Goal: Task Accomplishment & Management: Manage account settings

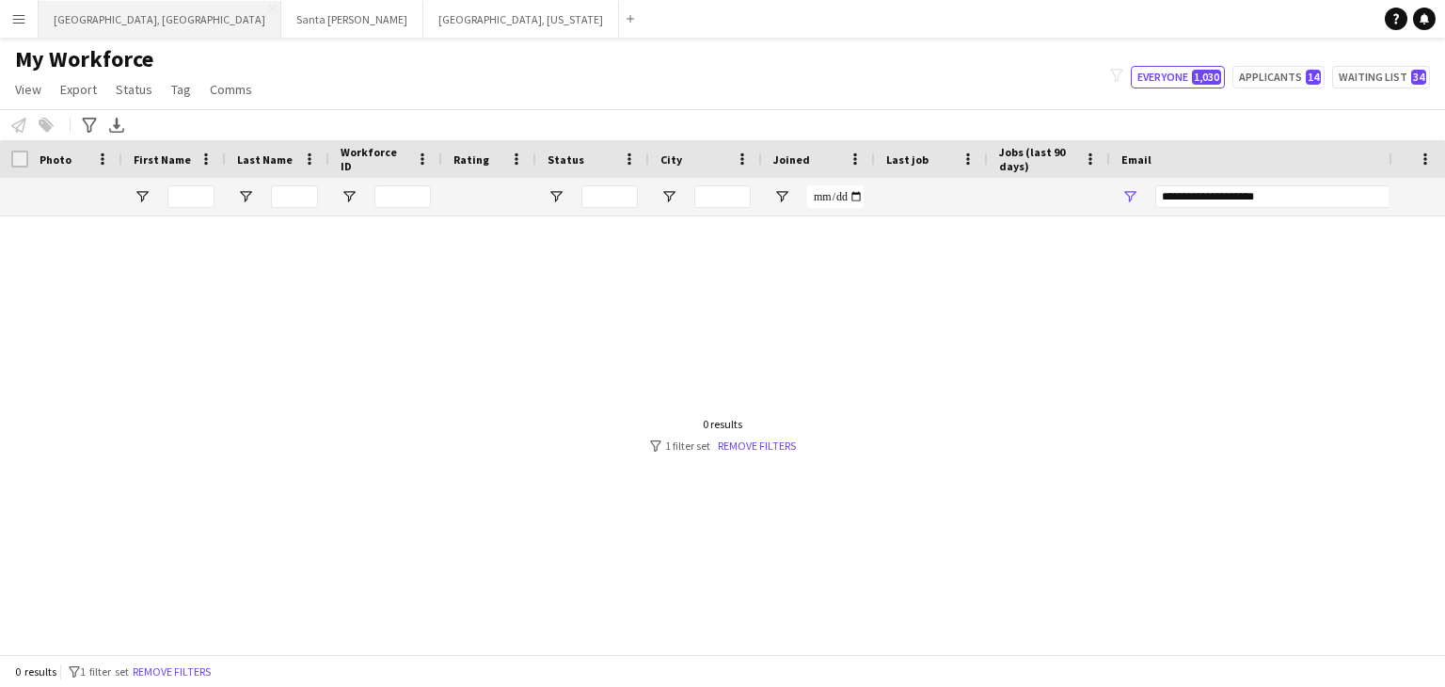
click at [85, 14] on button "[GEOGRAPHIC_DATA], [GEOGRAPHIC_DATA] Close" at bounding box center [160, 19] width 243 height 37
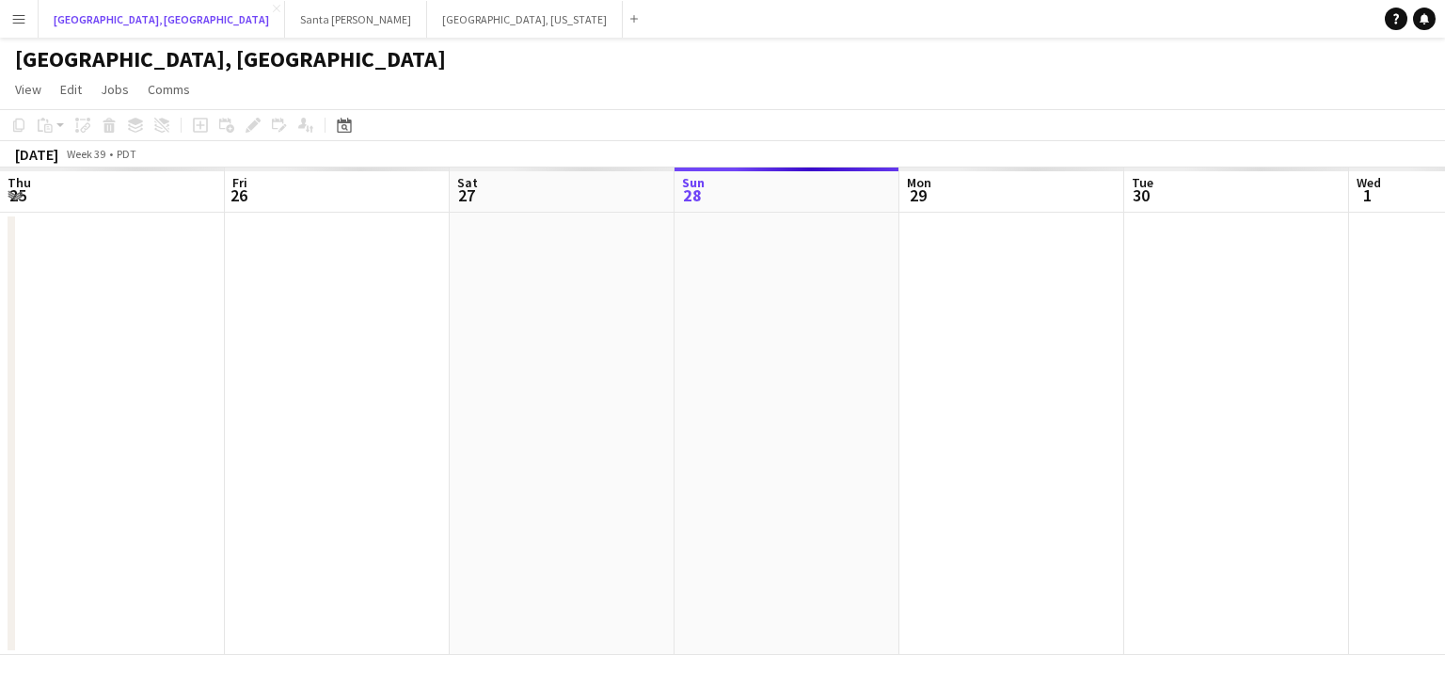
scroll to position [0, 450]
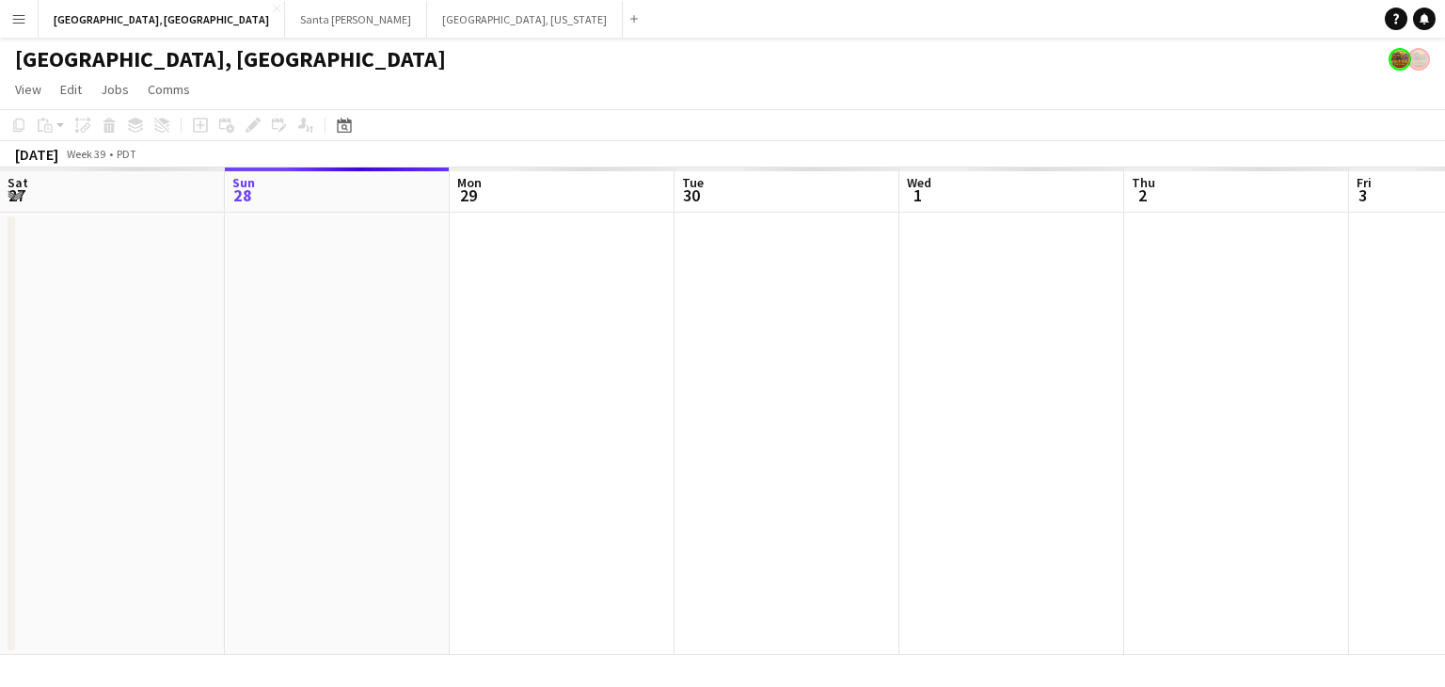
click at [774, 433] on app-calendar-viewport "Thu 25 Fri 26 Sat 27 Sun 28 Mon 29 Tue 30 Wed 1 Thu 2 Fri 3 Sat 4 Sun 5 Mon 6" at bounding box center [722, 411] width 1445 height 487
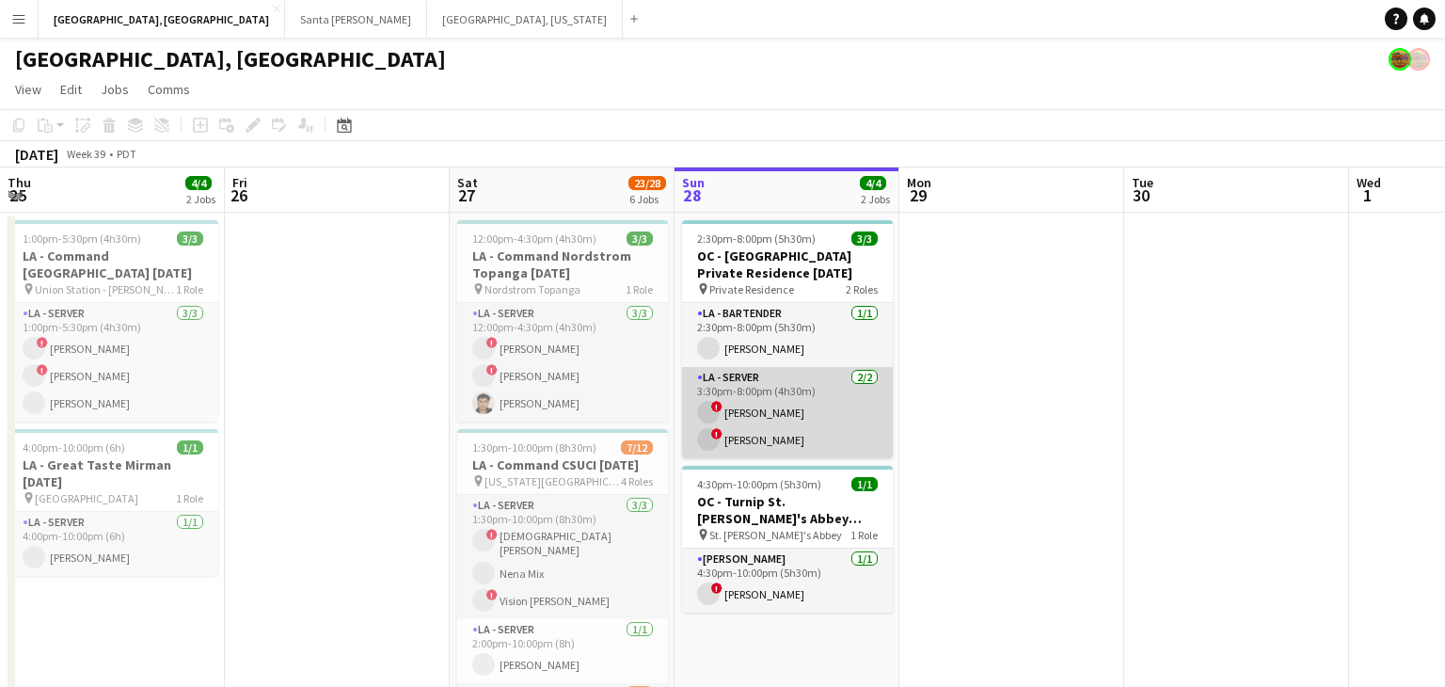
scroll to position [0, 484]
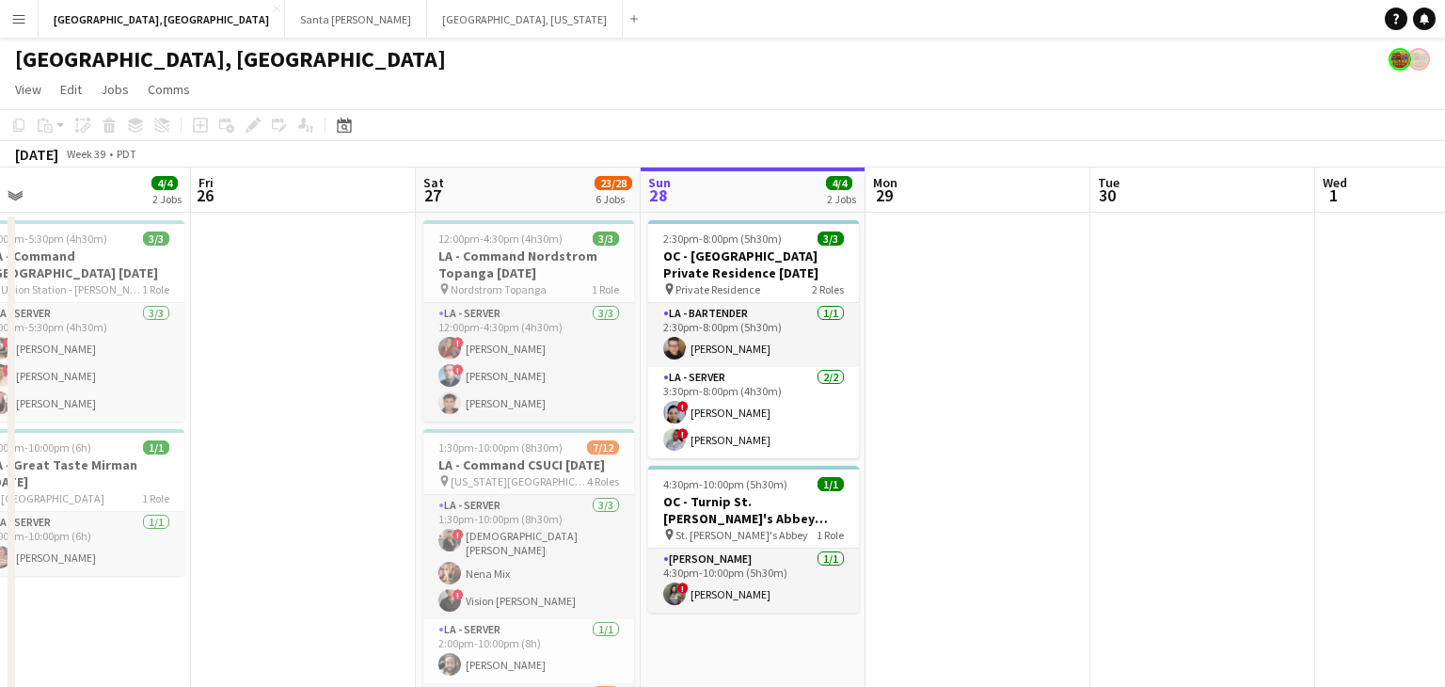
drag, startPoint x: 460, startPoint y: 471, endPoint x: 876, endPoint y: 436, distance: 417.4
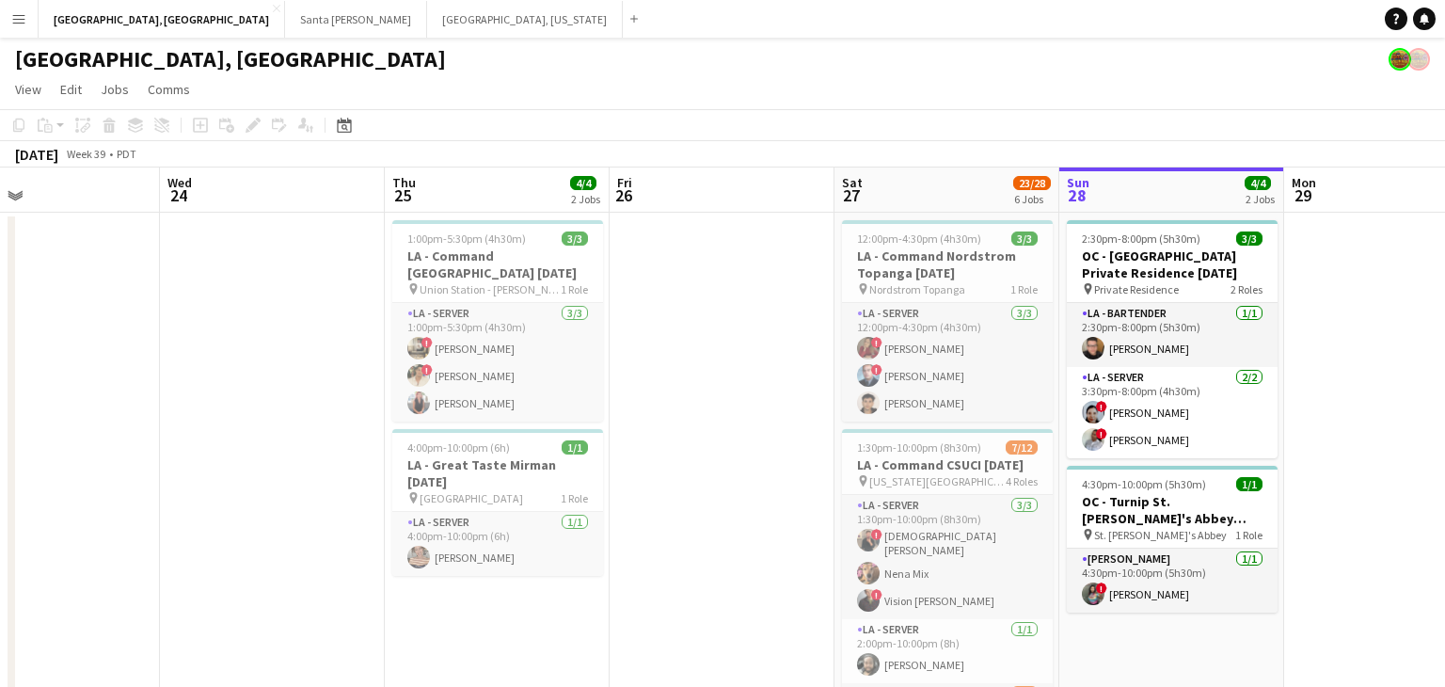
scroll to position [0, 463]
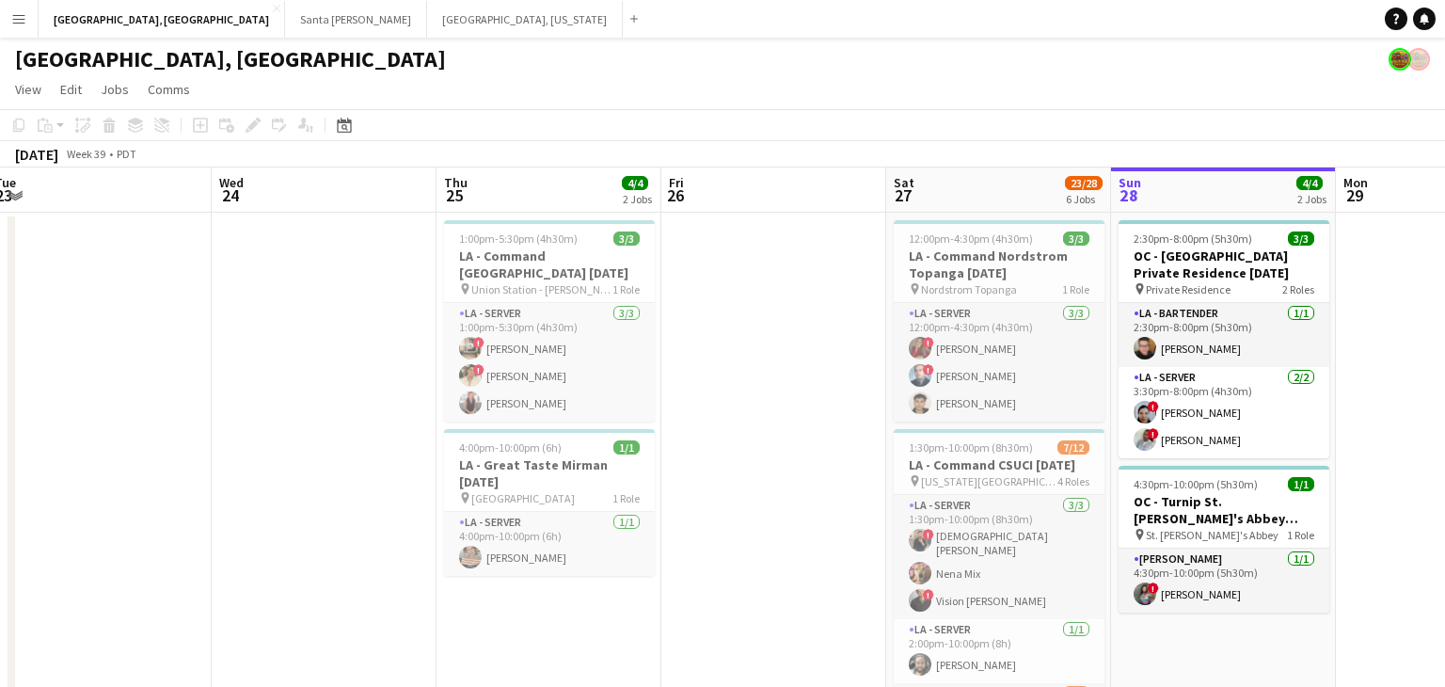
click at [513, 252] on h3 "LA - Command [GEOGRAPHIC_DATA] [DATE]" at bounding box center [549, 265] width 211 height 34
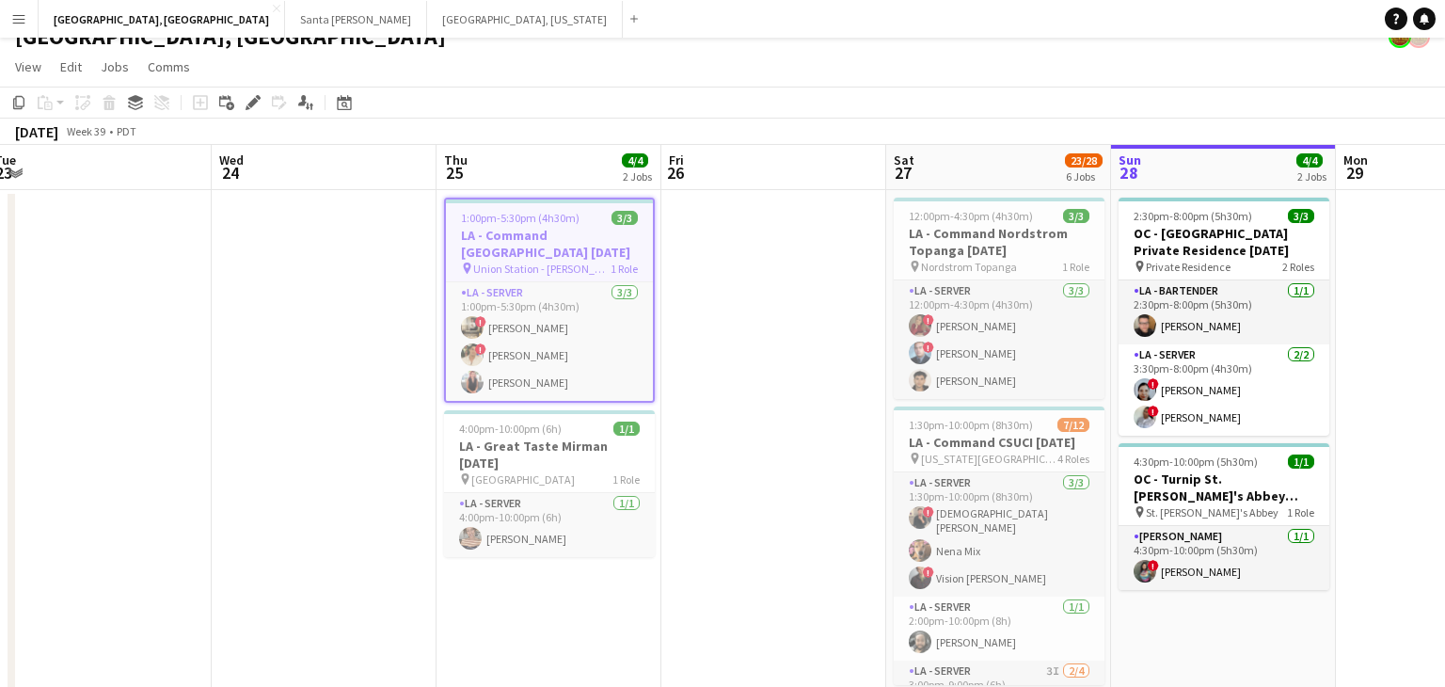
scroll to position [29, 0]
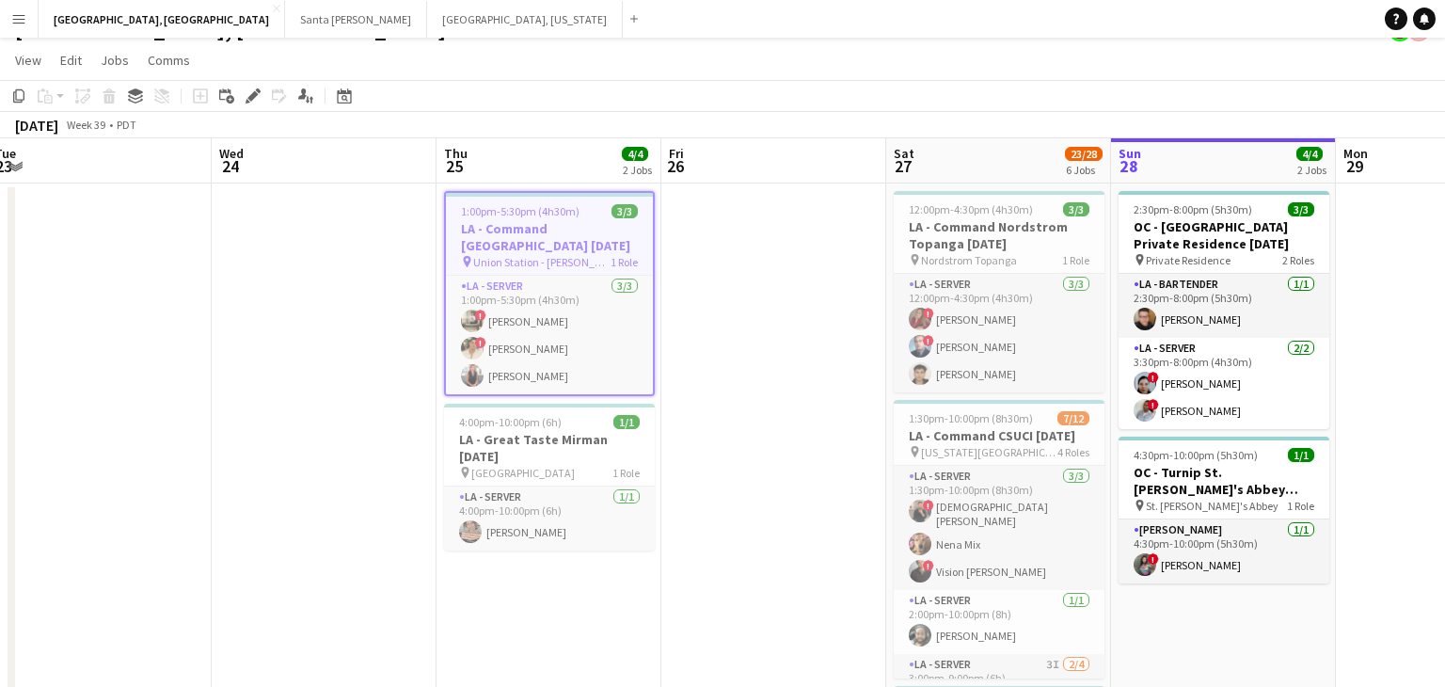
click at [511, 220] on h3 "LA - Command [GEOGRAPHIC_DATA] [DATE]" at bounding box center [549, 237] width 207 height 34
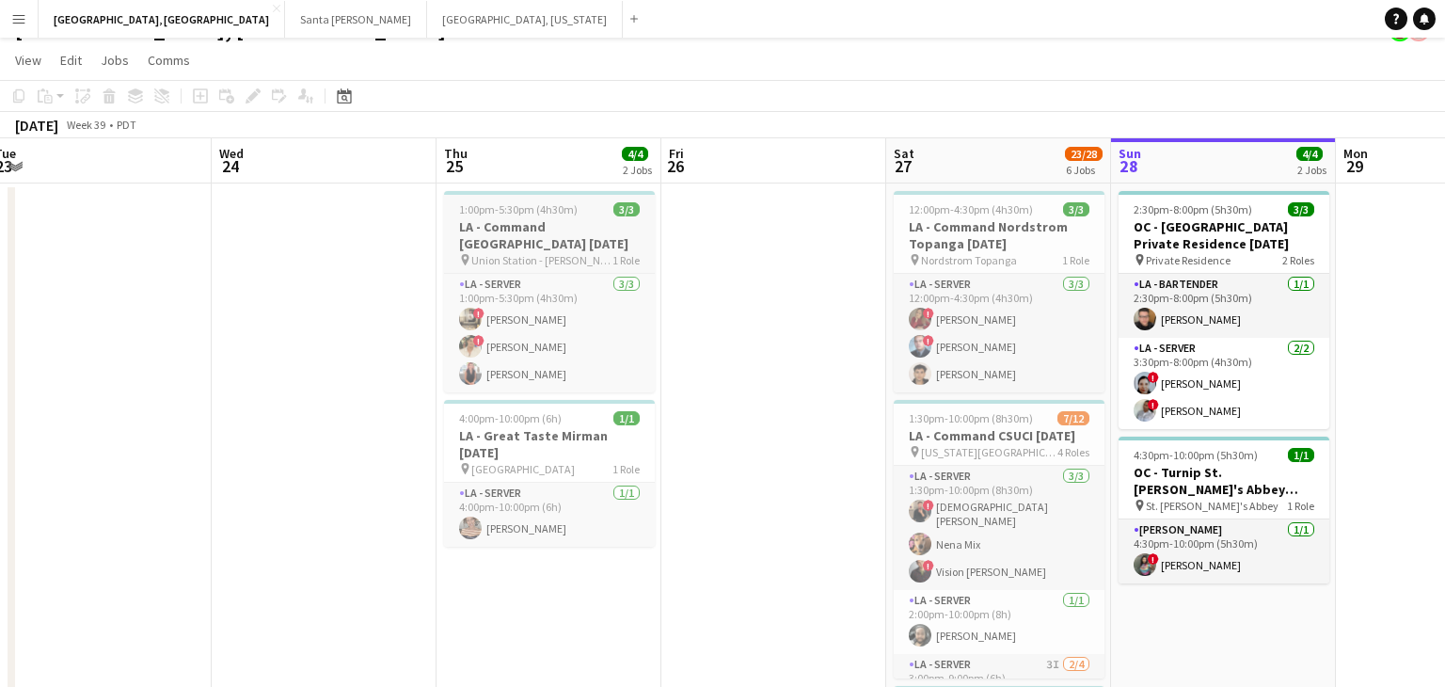
click at [512, 219] on h3 "LA - Command [GEOGRAPHIC_DATA] [DATE]" at bounding box center [549, 235] width 211 height 34
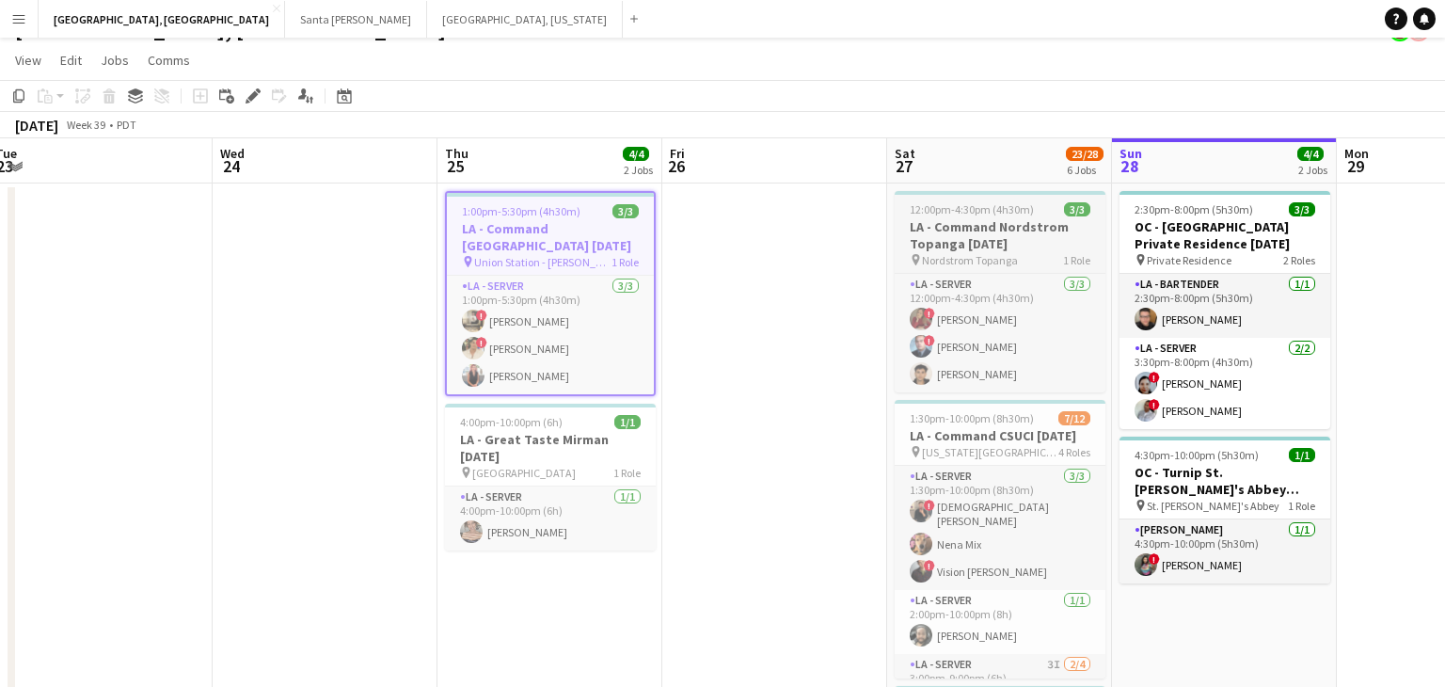
click at [996, 225] on h3 "LA - Command Nordstrom Topanga [DATE]" at bounding box center [1000, 235] width 211 height 34
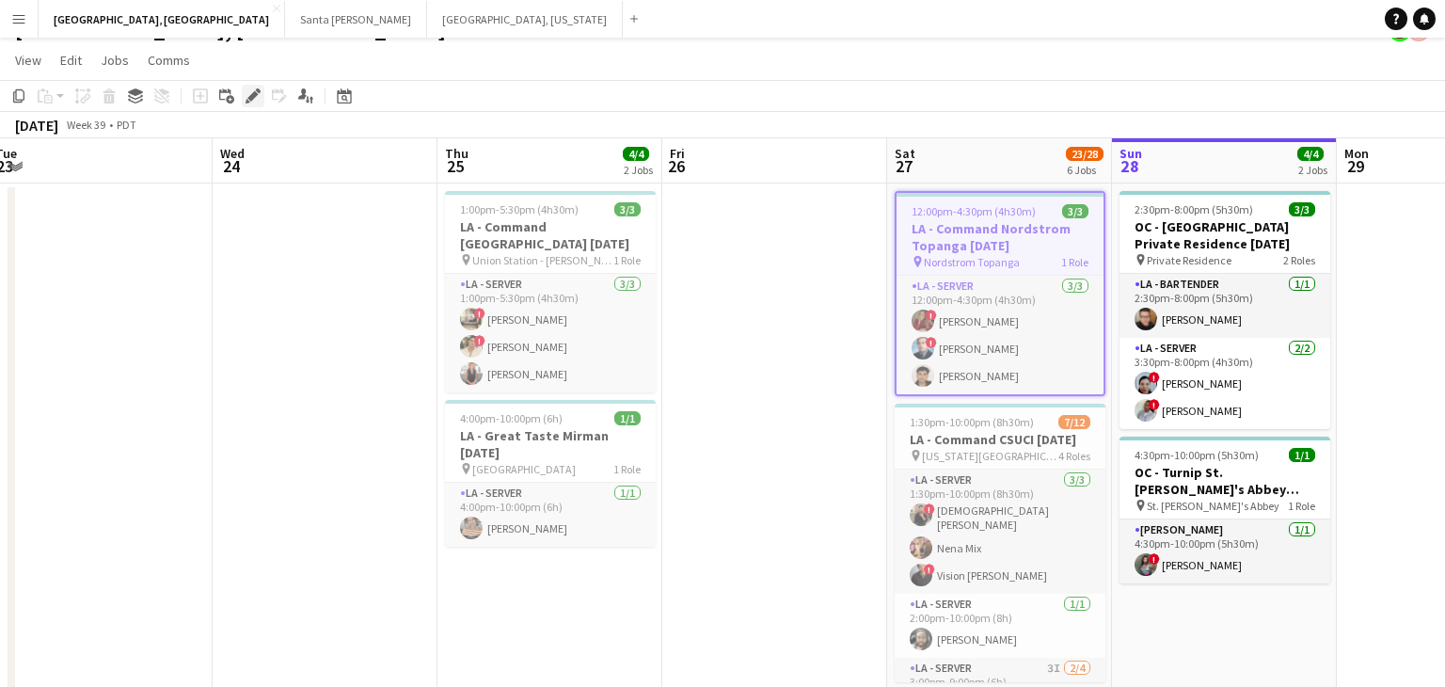
click at [247, 92] on icon "Edit" at bounding box center [253, 95] width 15 height 15
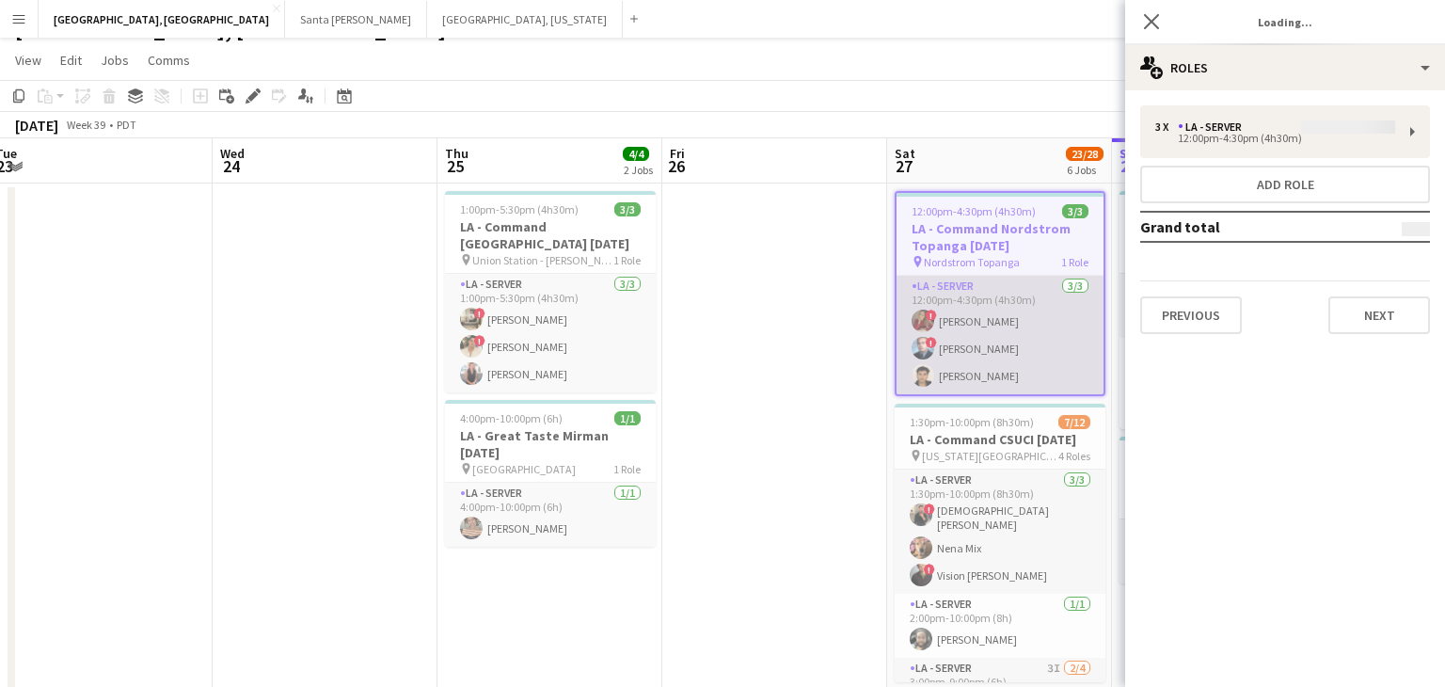
type input "**********"
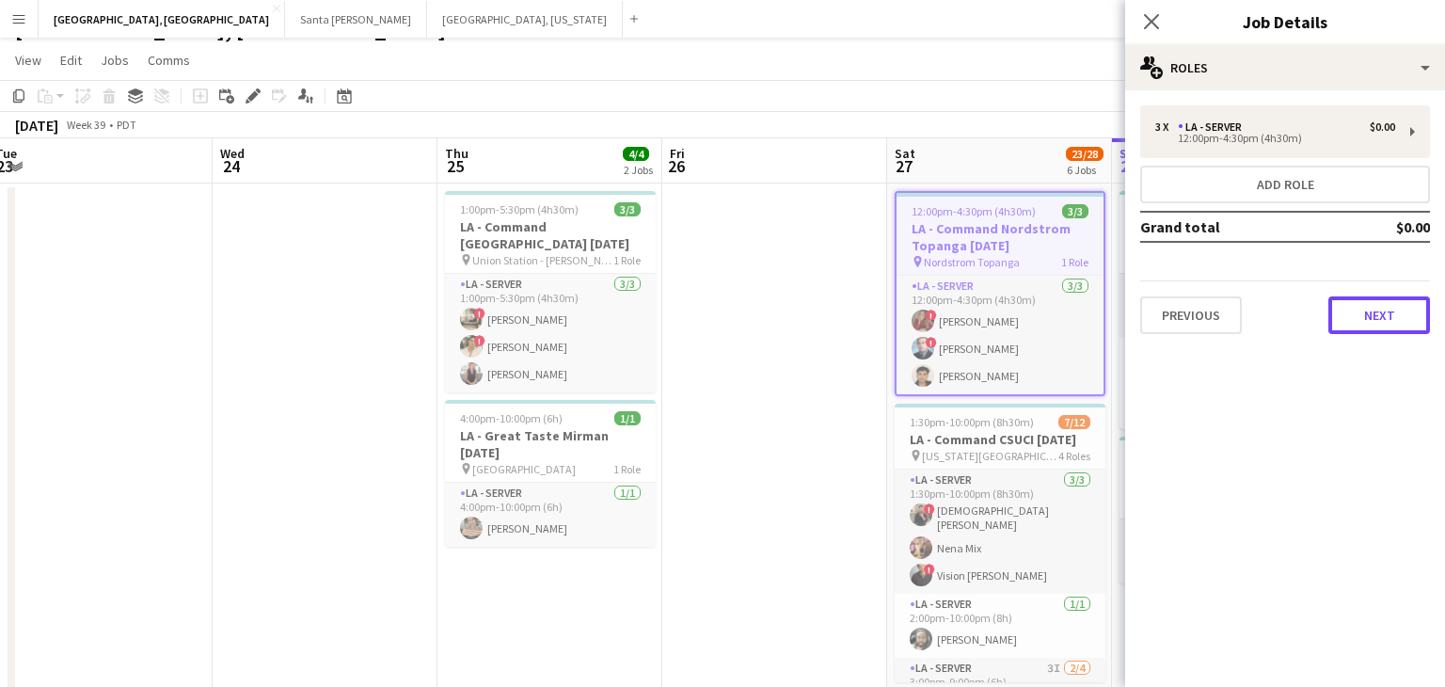
click at [1367, 324] on button "Next" at bounding box center [1380, 315] width 102 height 38
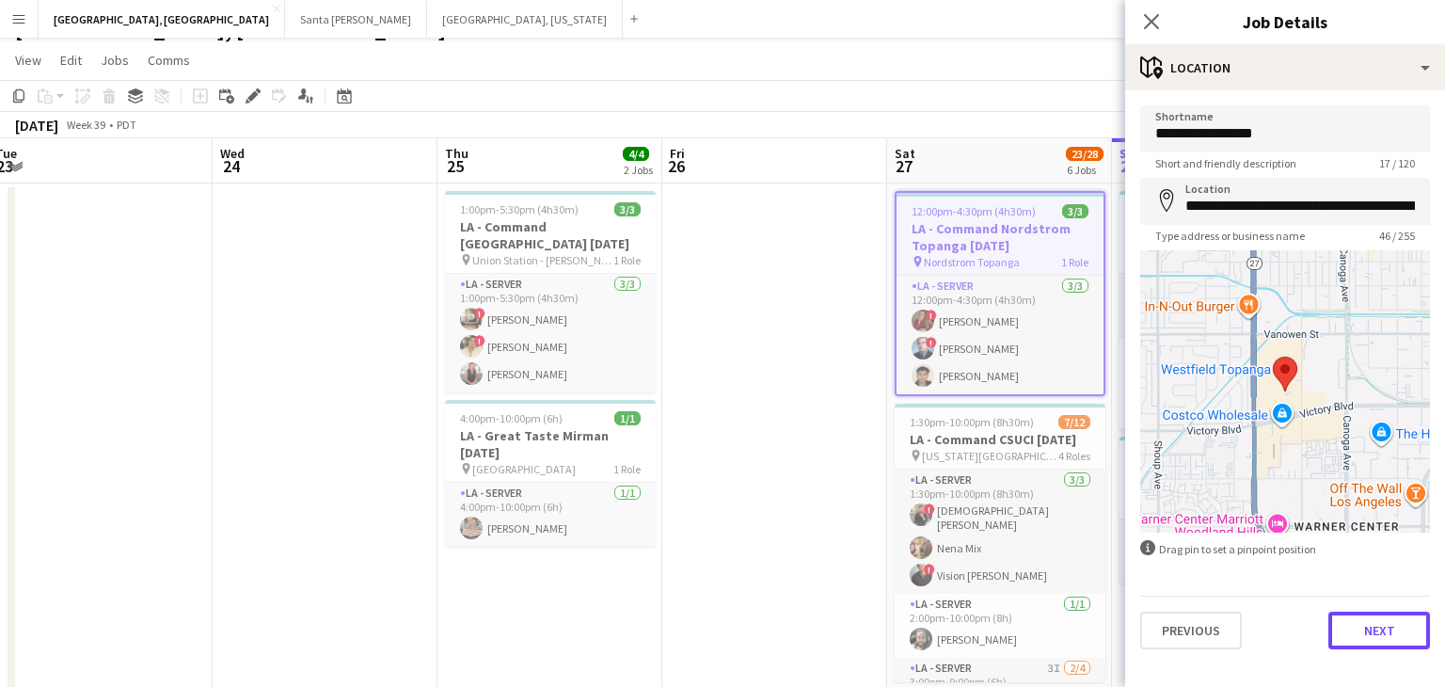
drag, startPoint x: 1386, startPoint y: 640, endPoint x: 1311, endPoint y: 520, distance: 141.3
click at [1386, 639] on button "Next" at bounding box center [1380, 631] width 102 height 38
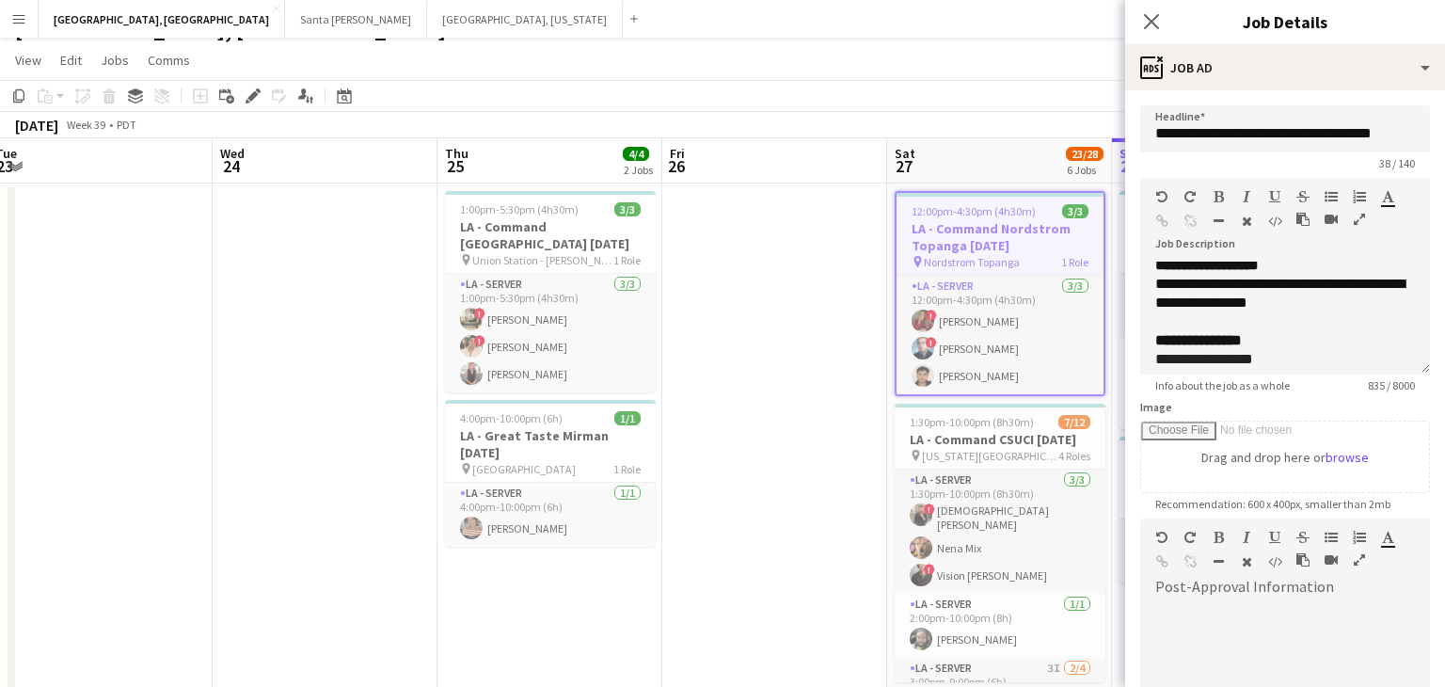
scroll to position [149, 0]
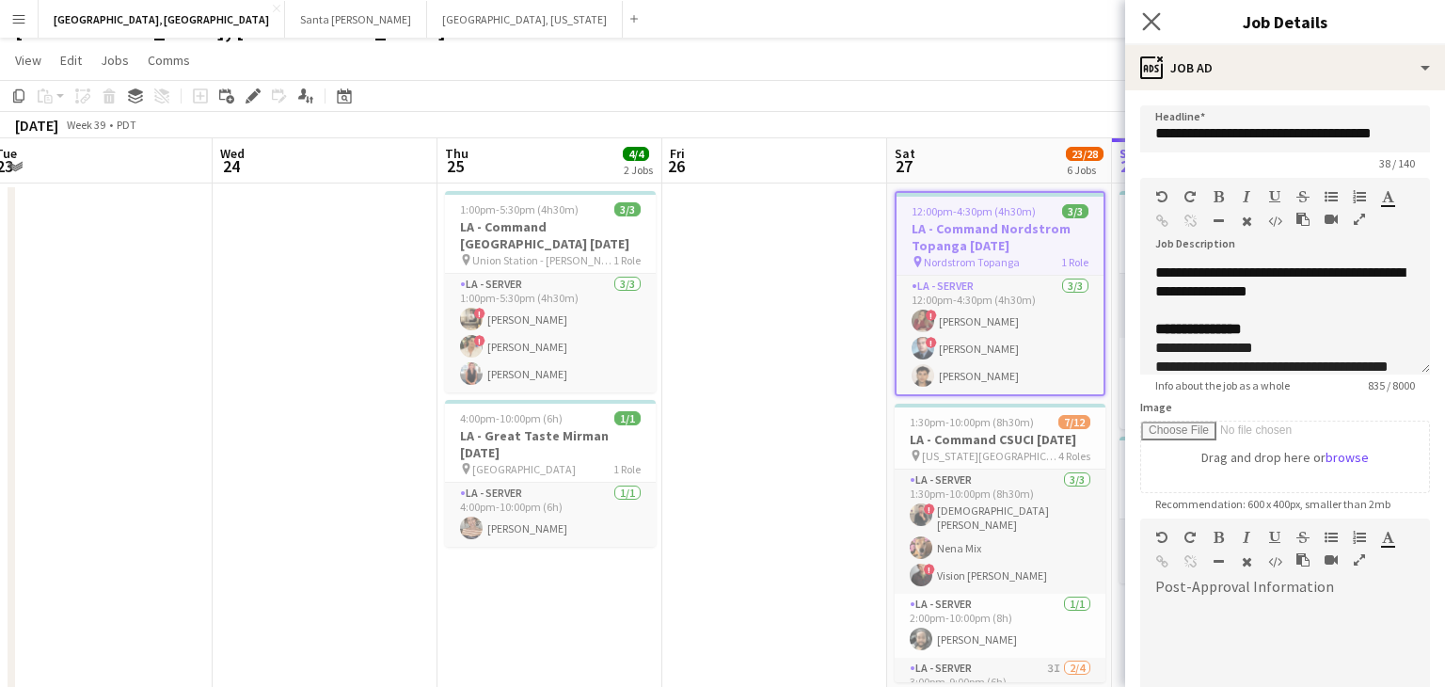
click at [1160, 14] on app-icon "Close pop-in" at bounding box center [1152, 21] width 27 height 27
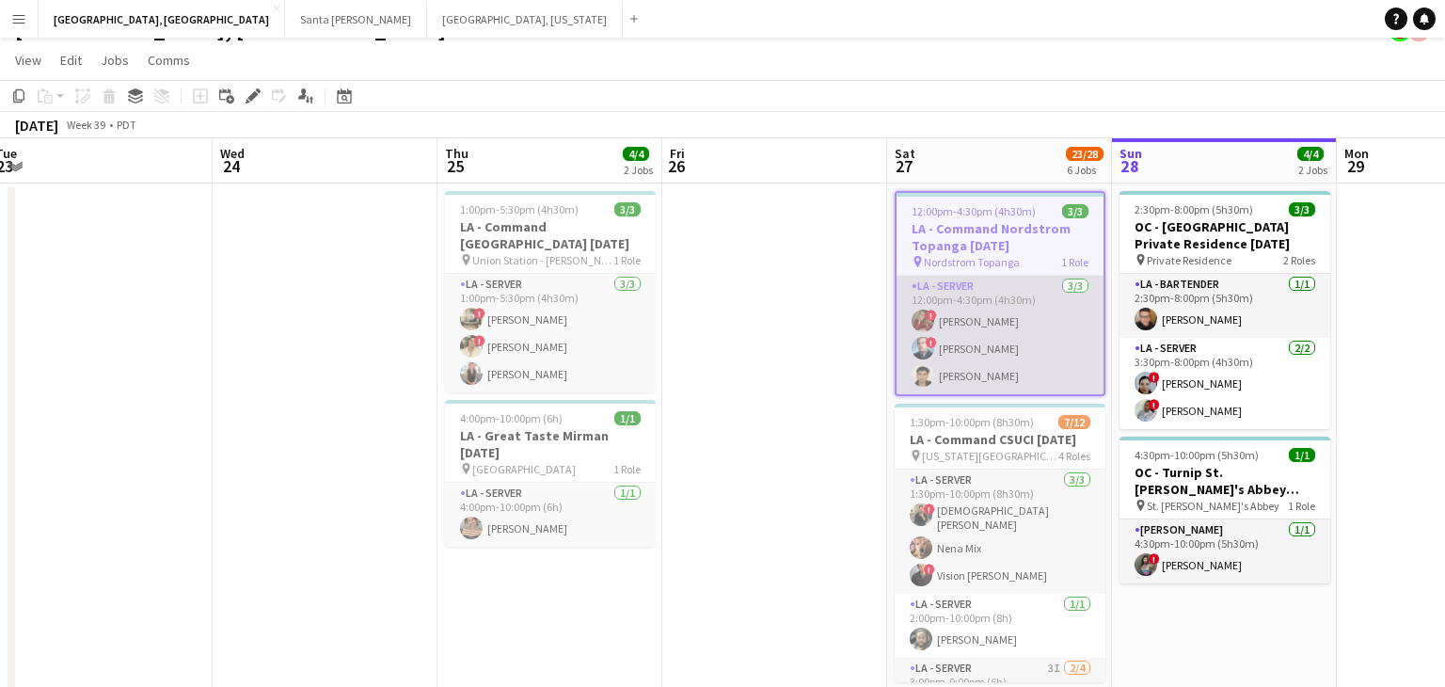
click at [1058, 311] on app-card-role "LA - Server [DATE] 12:00pm-4:30pm (4h30m) ! [PERSON_NAME] ! [PERSON_NAME] [PERS…" at bounding box center [1000, 335] width 207 height 119
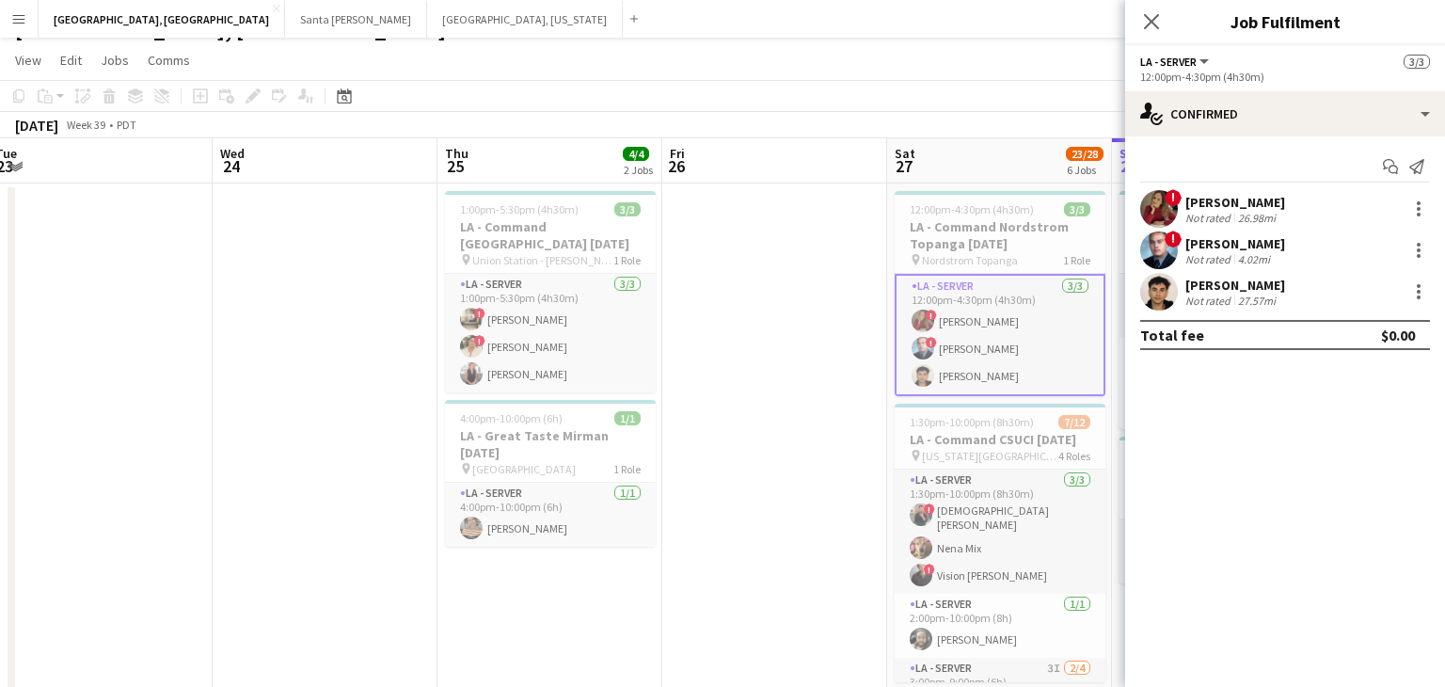
click at [1250, 198] on div "[PERSON_NAME]" at bounding box center [1236, 202] width 100 height 17
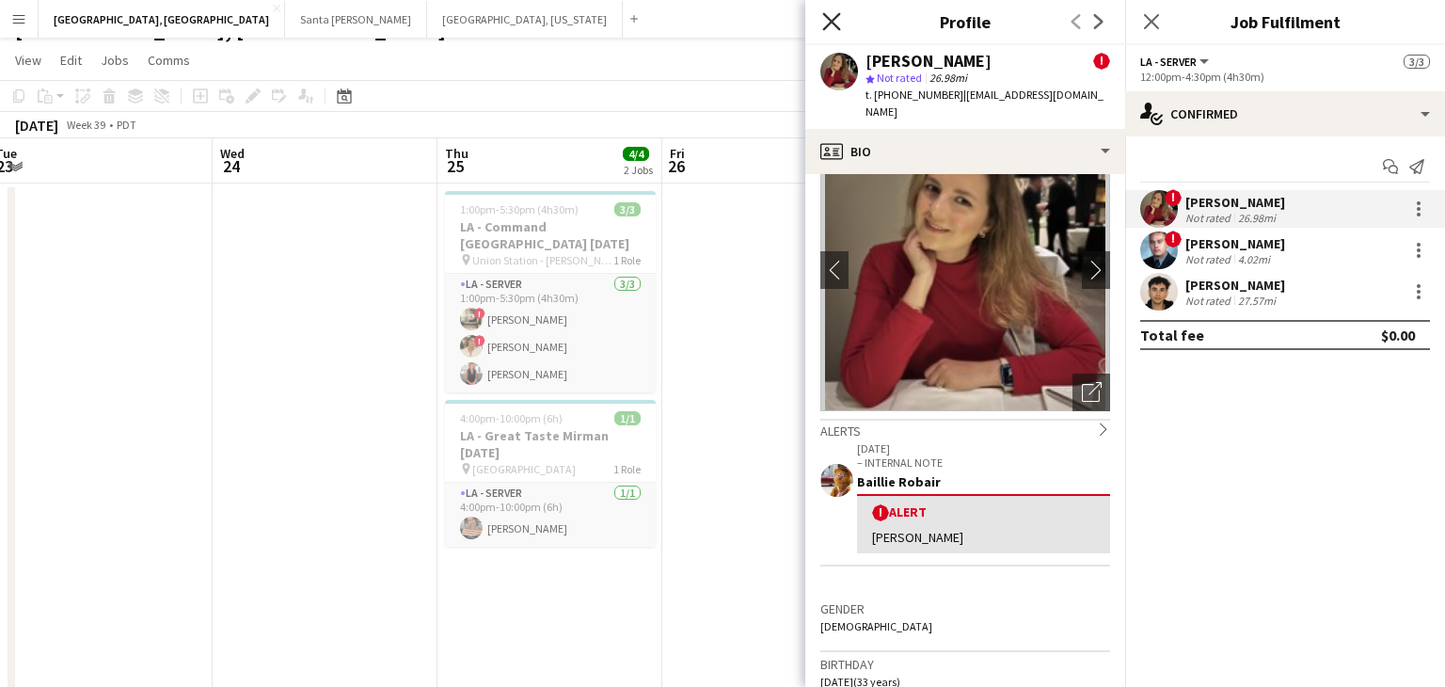
scroll to position [60, 0]
click at [830, 17] on icon "Close pop-in" at bounding box center [831, 21] width 18 height 18
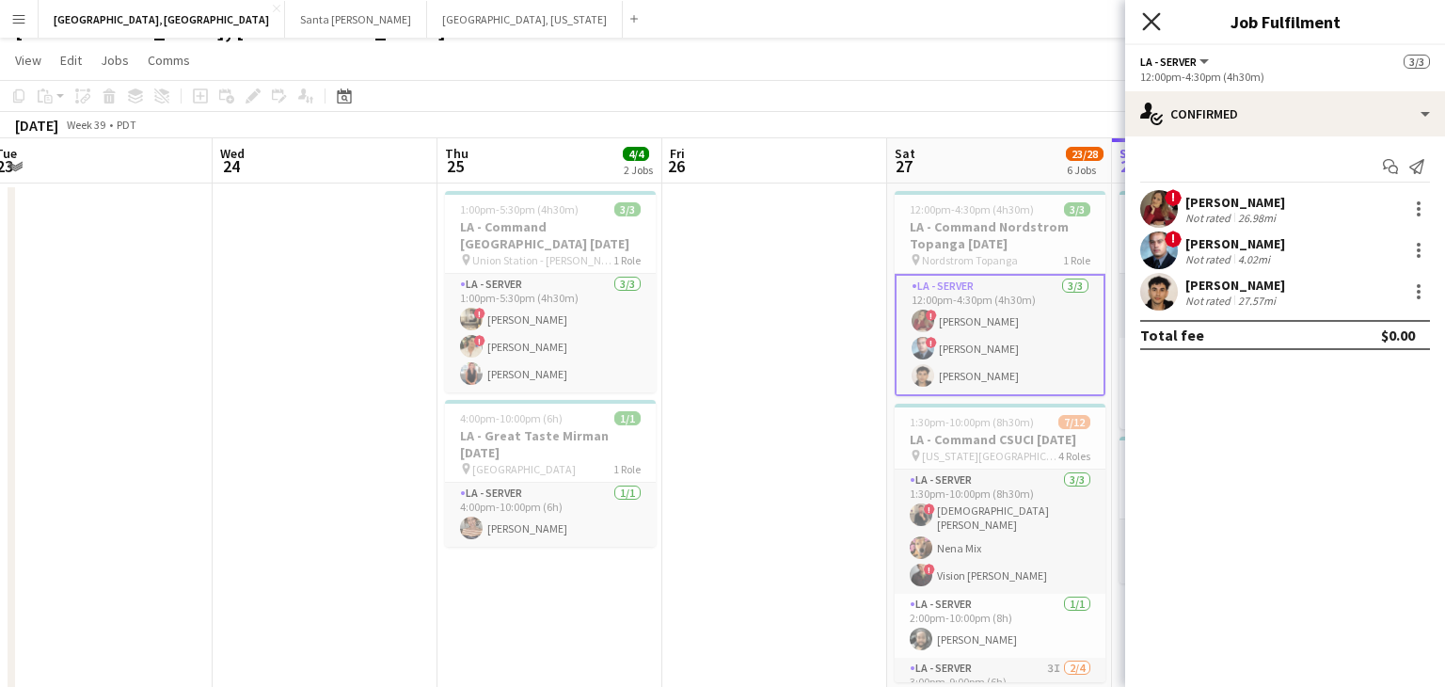
click at [1152, 23] on icon at bounding box center [1151, 21] width 18 height 18
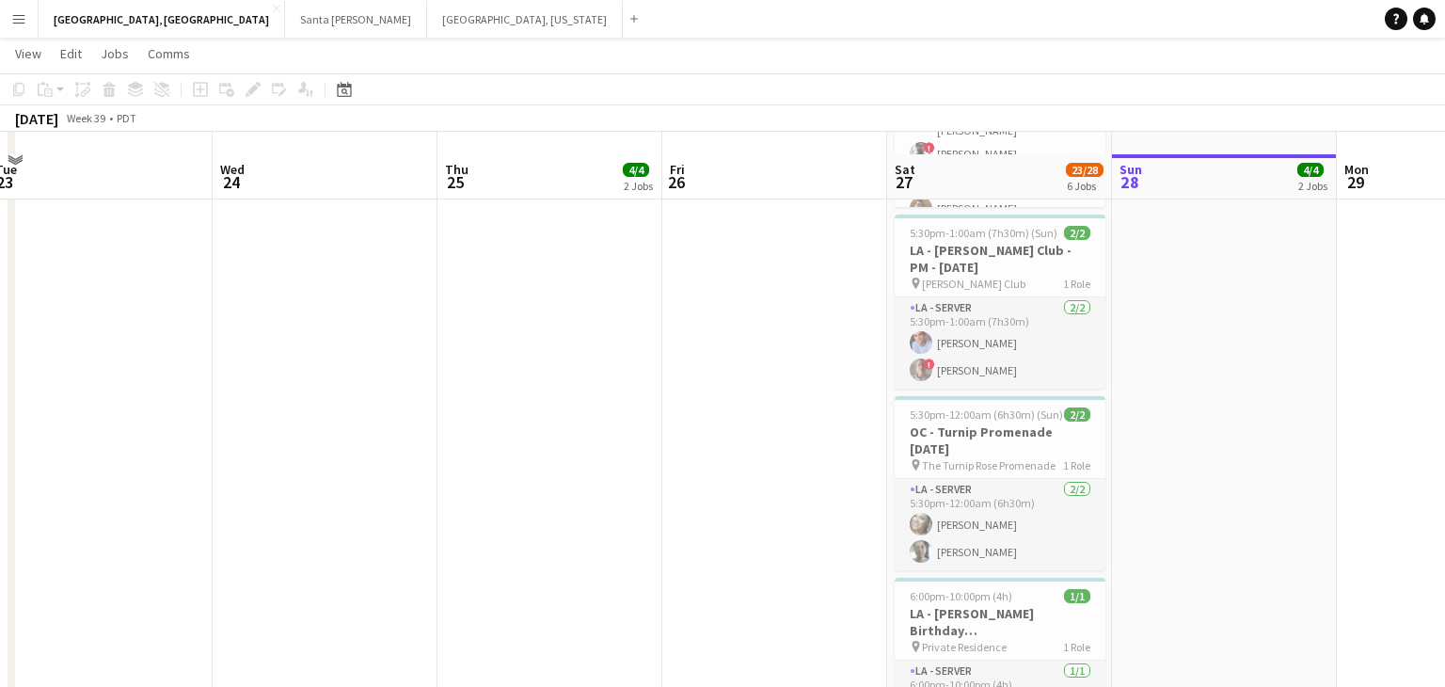
scroll to position [866, 0]
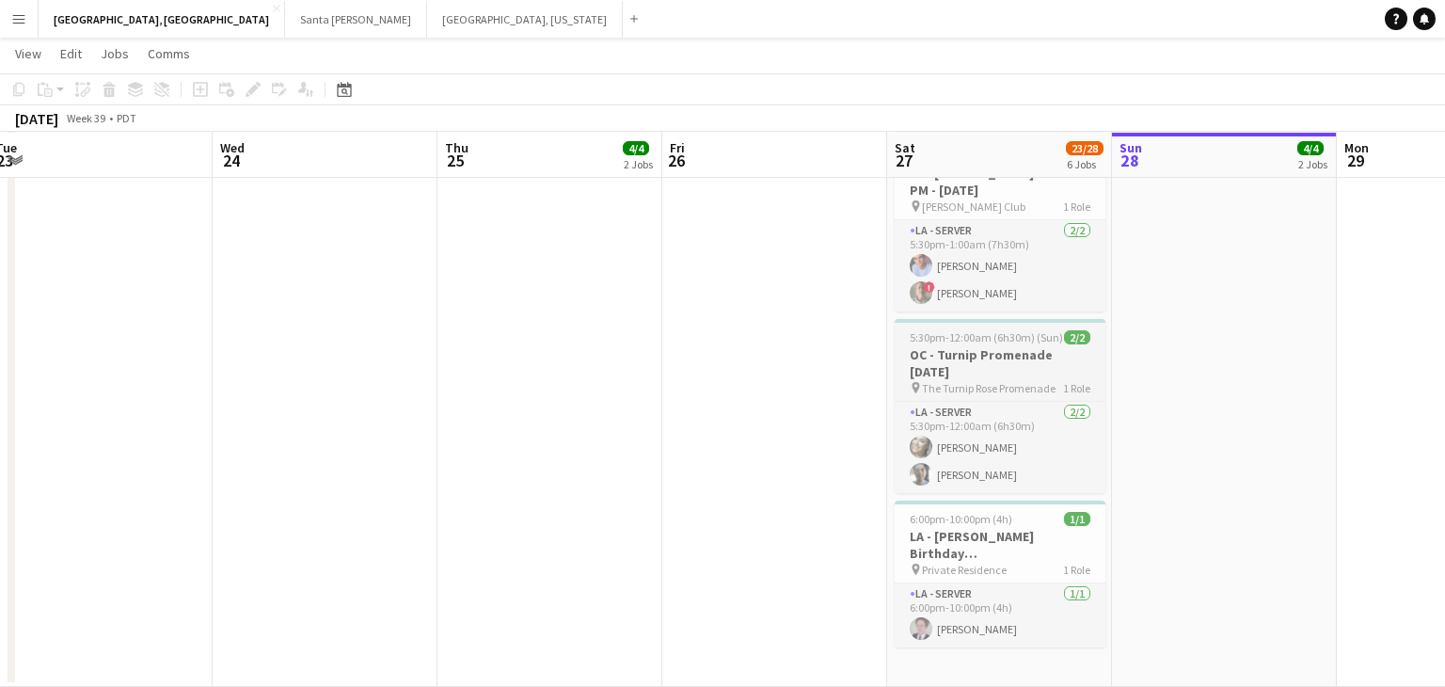
click at [972, 354] on h3 "OC - Turnip Promenade [DATE]" at bounding box center [1000, 363] width 211 height 34
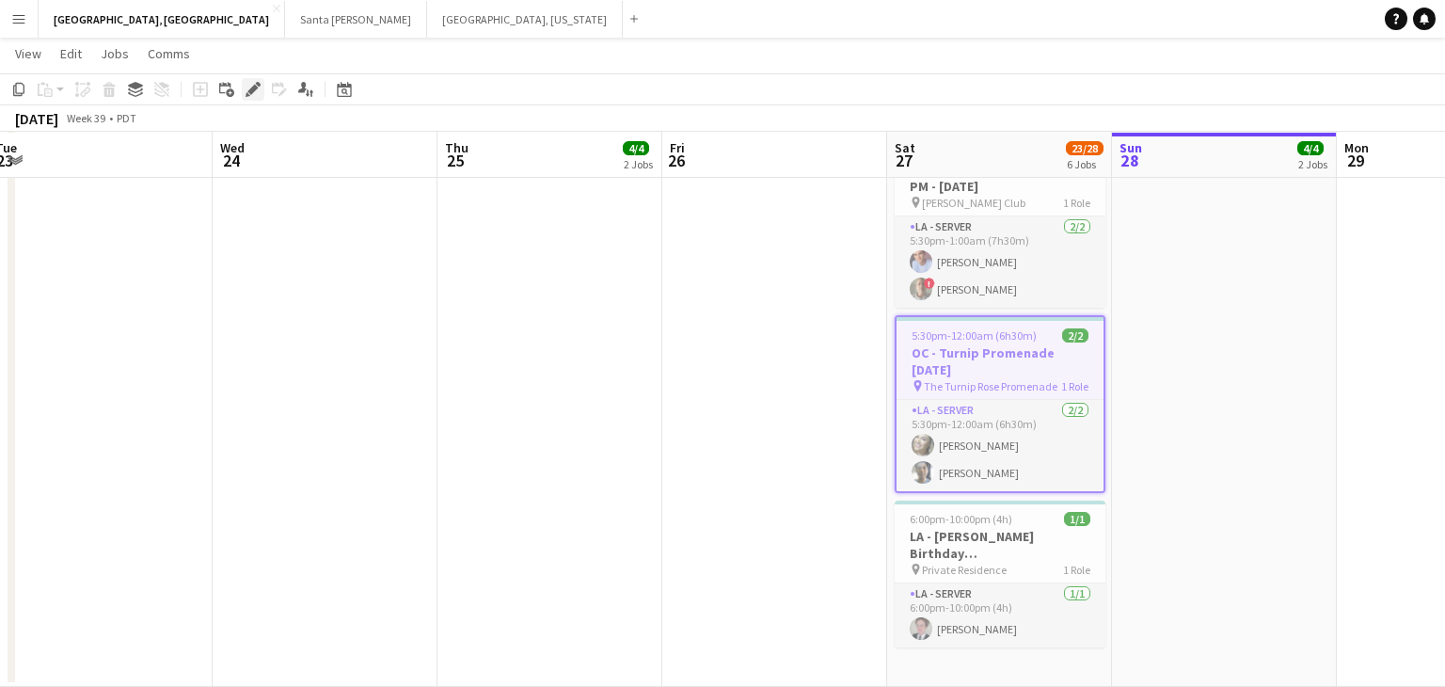
click at [250, 81] on div "Edit" at bounding box center [253, 89] width 23 height 23
type input "**********"
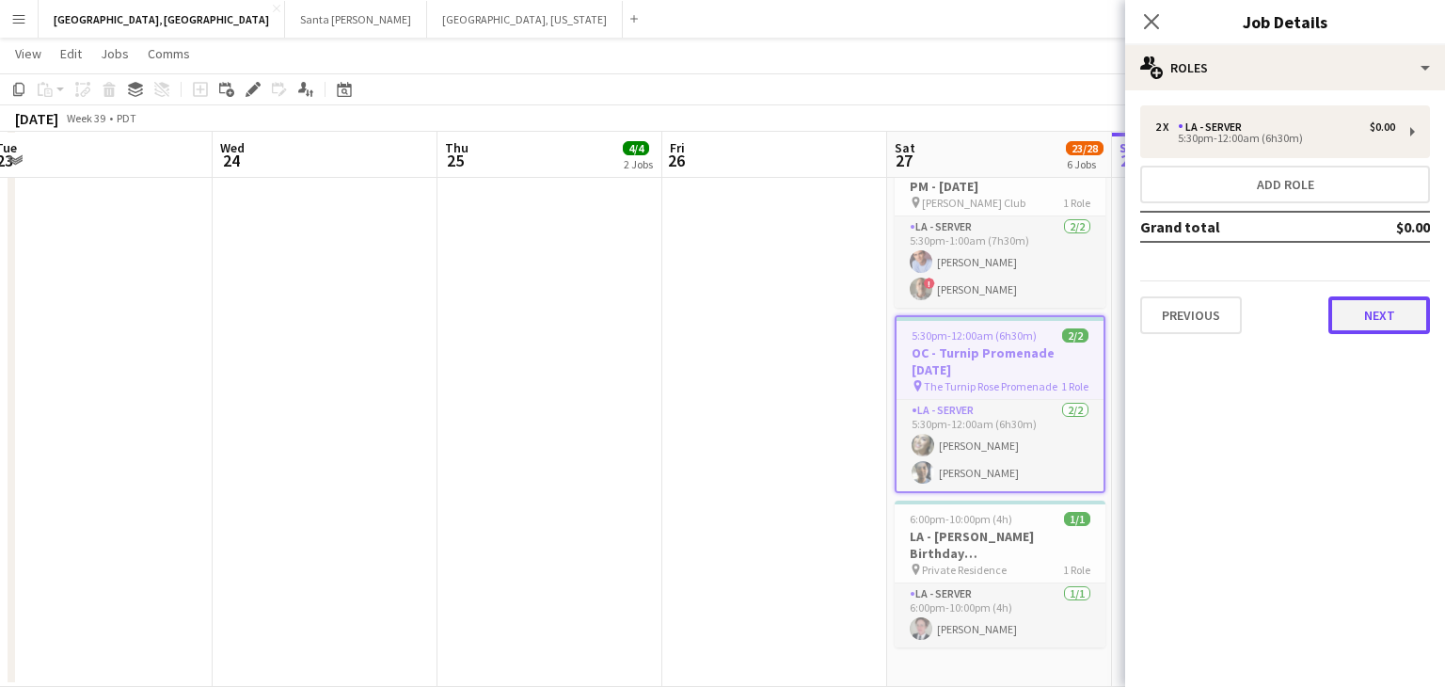
click at [1373, 313] on button "Next" at bounding box center [1380, 315] width 102 height 38
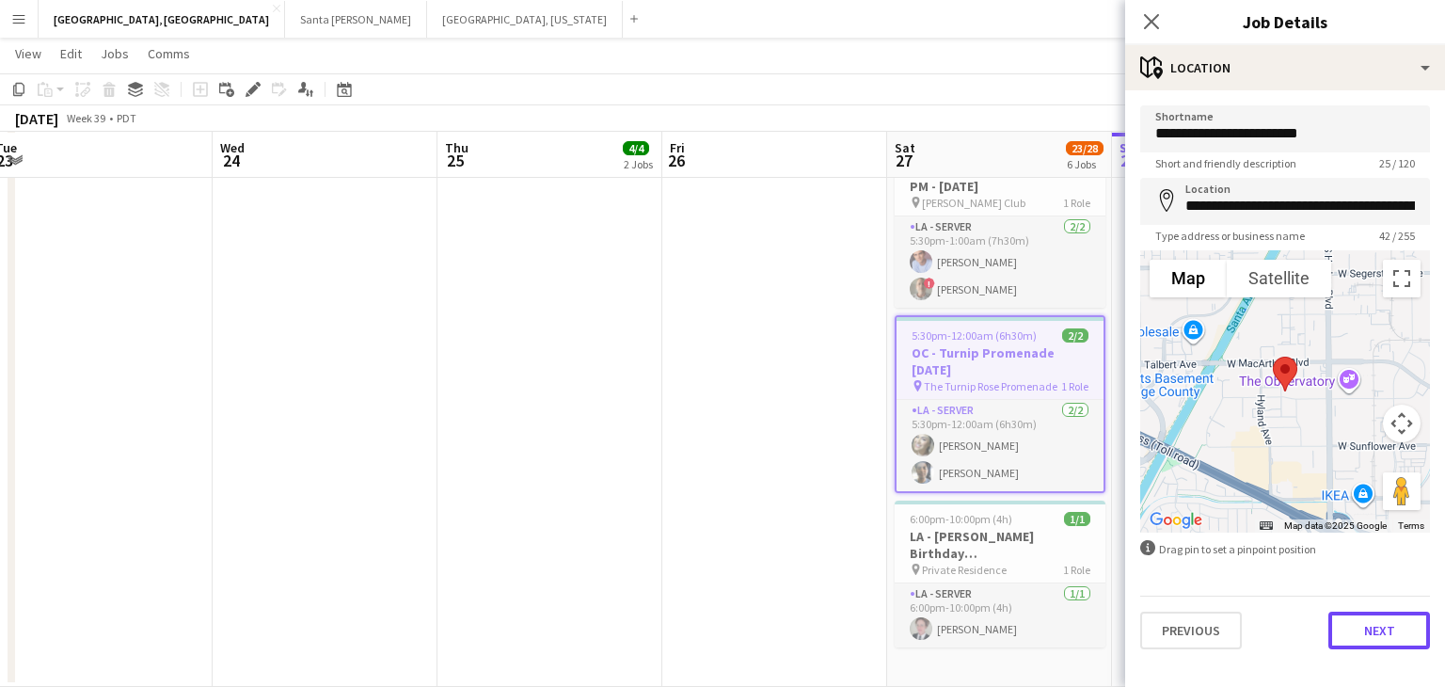
drag, startPoint x: 1384, startPoint y: 632, endPoint x: 1381, endPoint y: 619, distance: 13.5
click at [1385, 632] on button "Next" at bounding box center [1380, 631] width 102 height 38
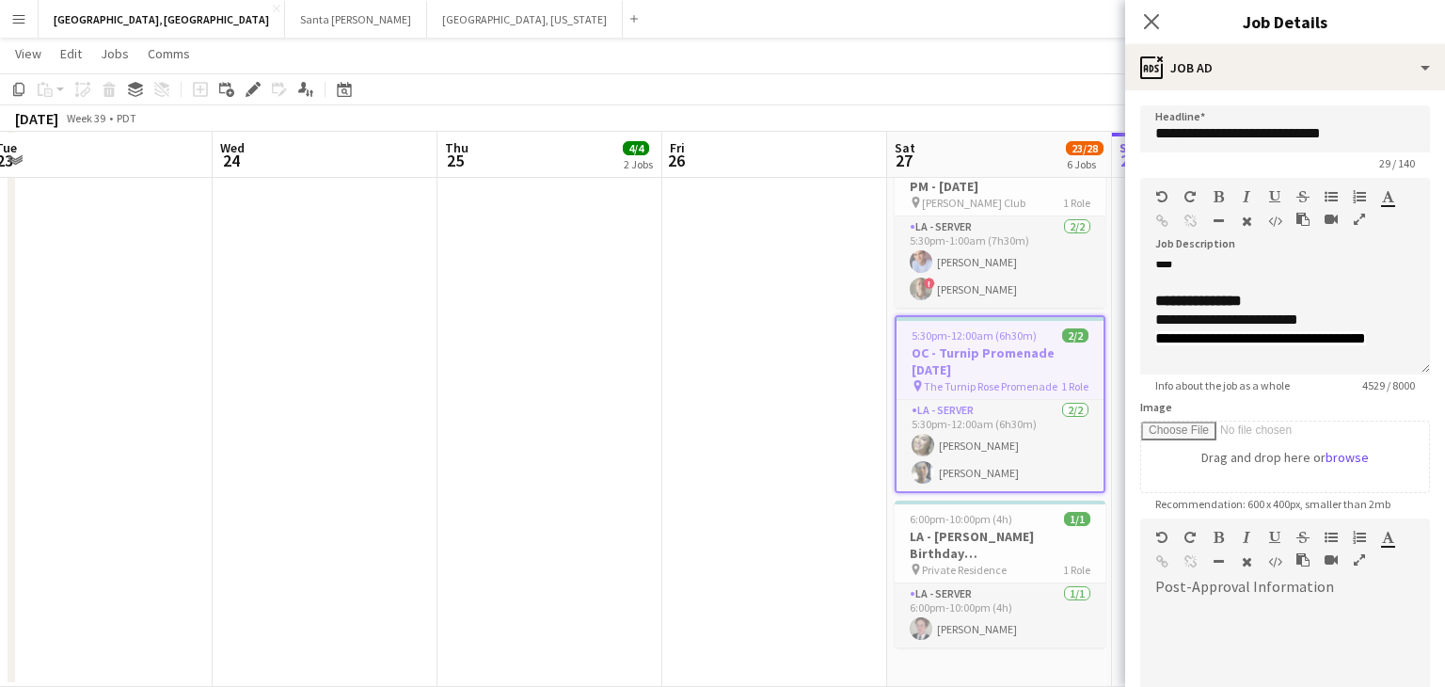
scroll to position [338, 0]
click at [1152, 24] on icon "Close pop-in" at bounding box center [1151, 21] width 18 height 18
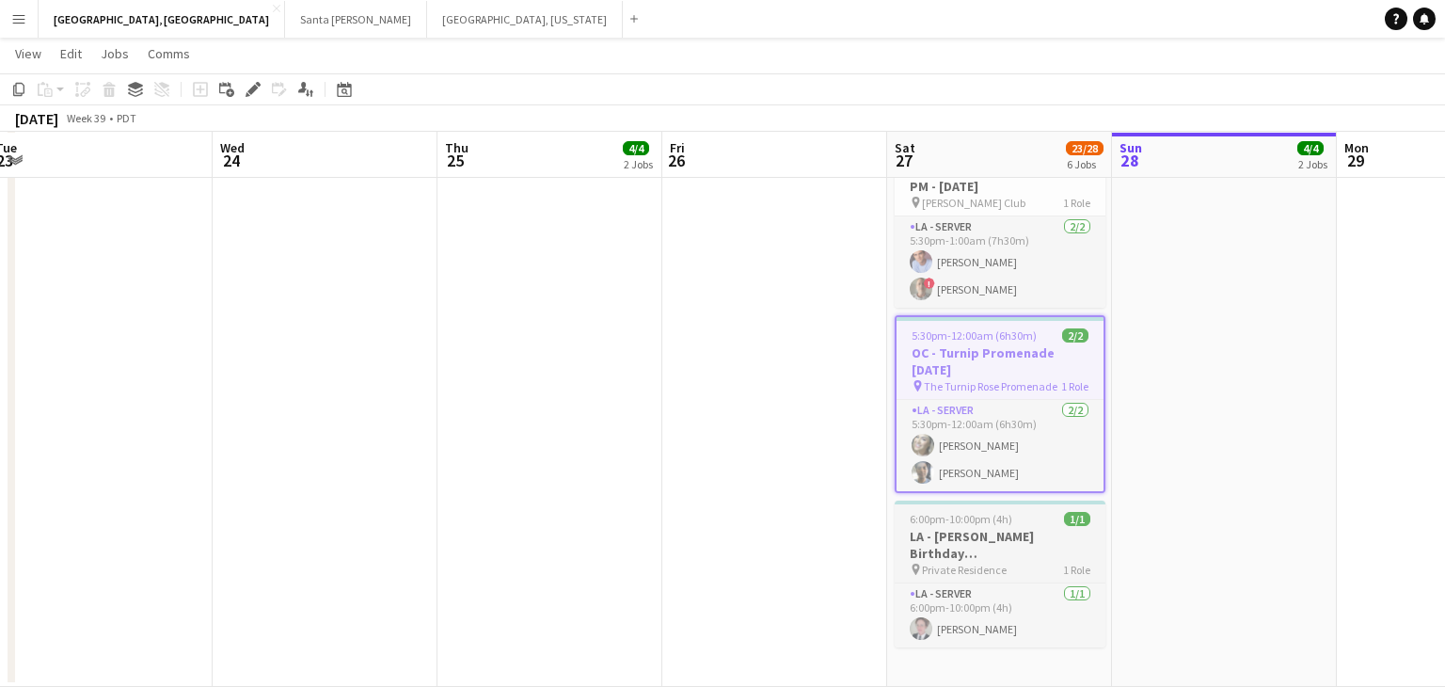
click at [982, 563] on span "Private Residence" at bounding box center [964, 570] width 85 height 14
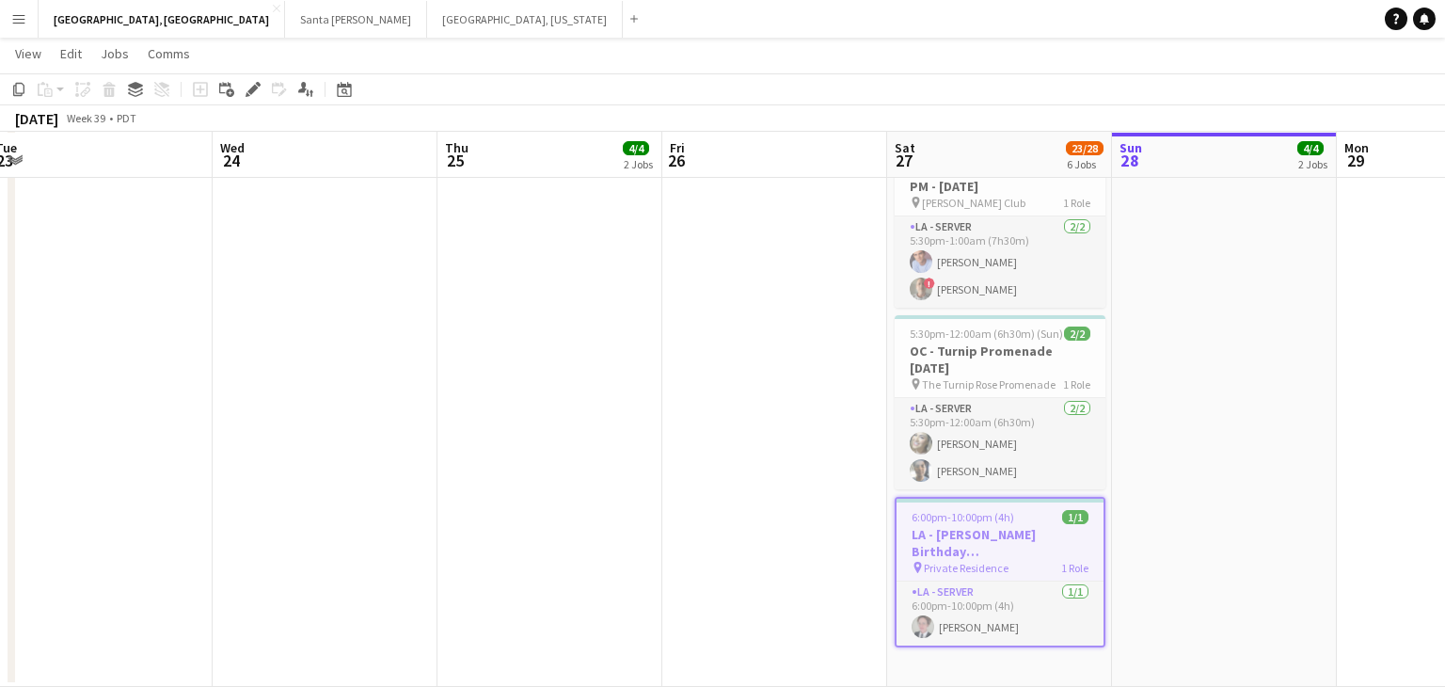
click at [982, 526] on h3 "LA - [PERSON_NAME] Birthday [DEMOGRAPHIC_DATA]" at bounding box center [1000, 543] width 207 height 34
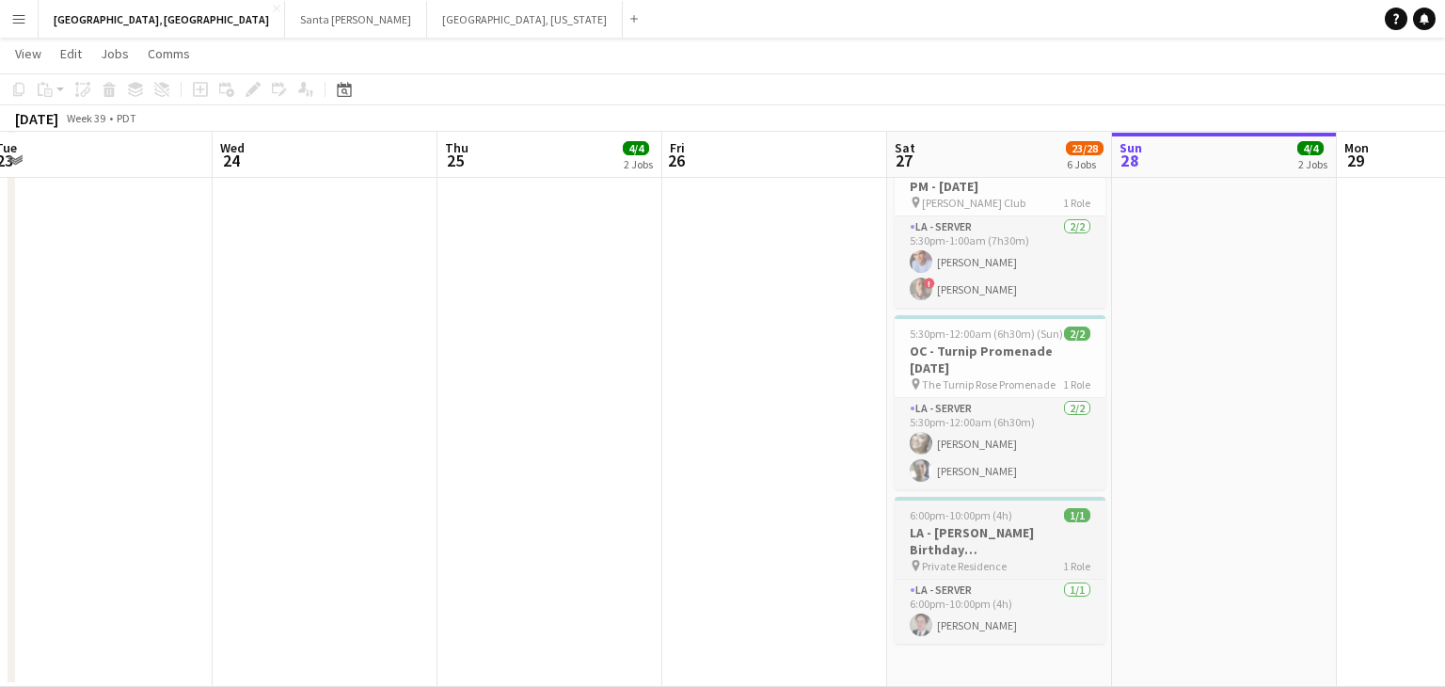
click at [981, 524] on h3 "LA - [PERSON_NAME] Birthday [DEMOGRAPHIC_DATA]" at bounding box center [1000, 541] width 211 height 34
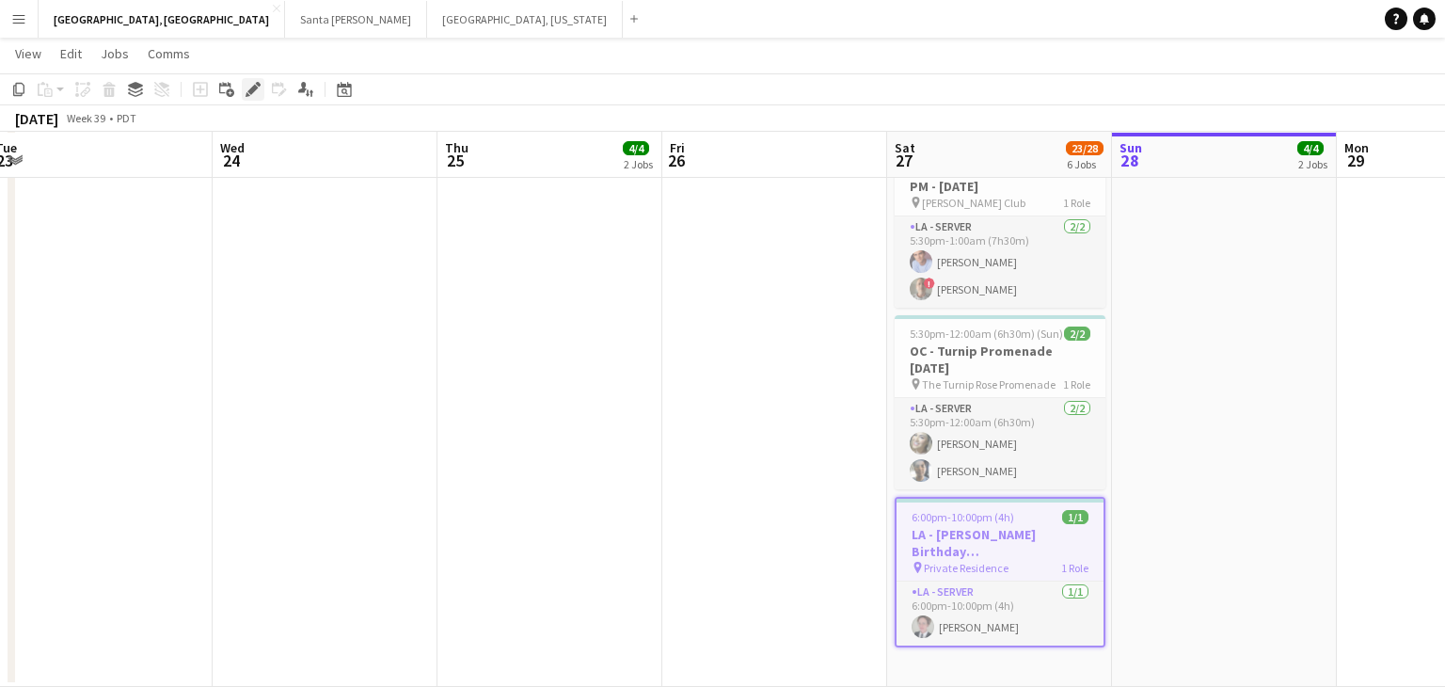
click at [260, 93] on icon "Edit" at bounding box center [253, 89] width 15 height 15
type input "**********"
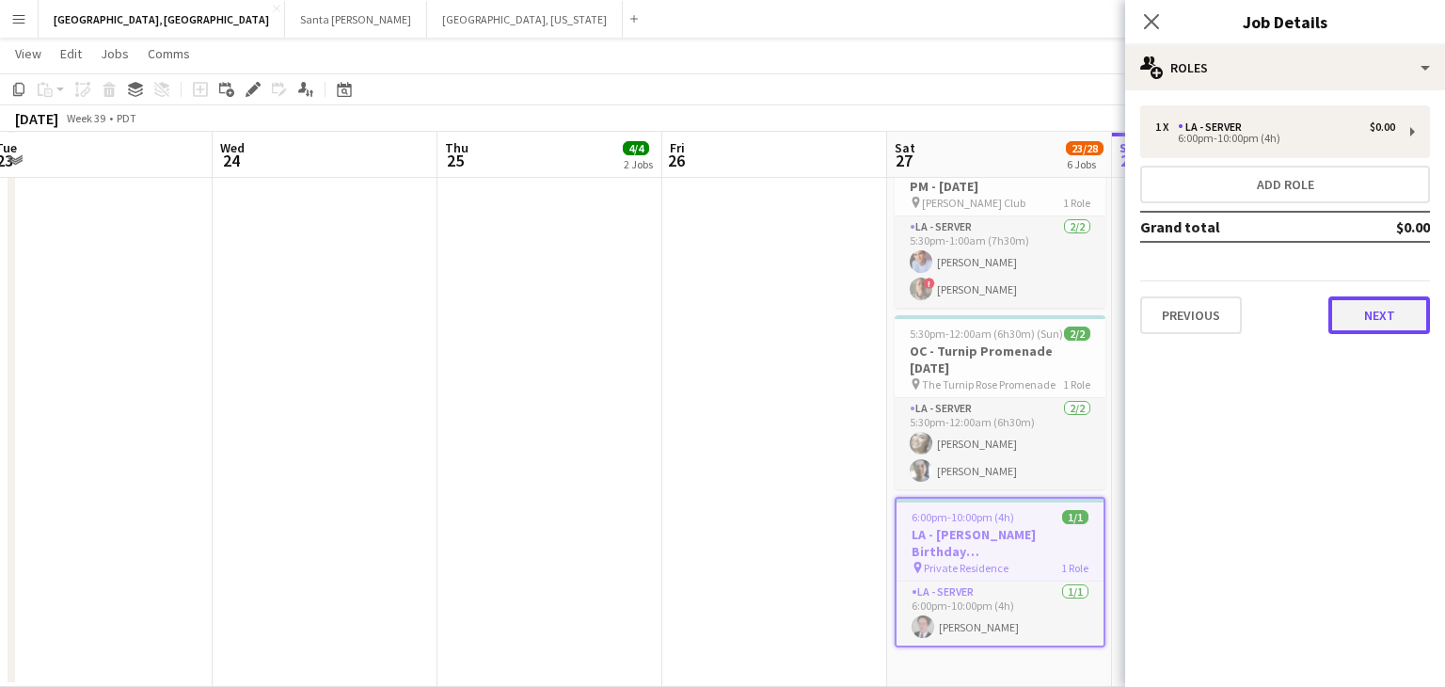
click at [1346, 319] on button "Next" at bounding box center [1380, 315] width 102 height 38
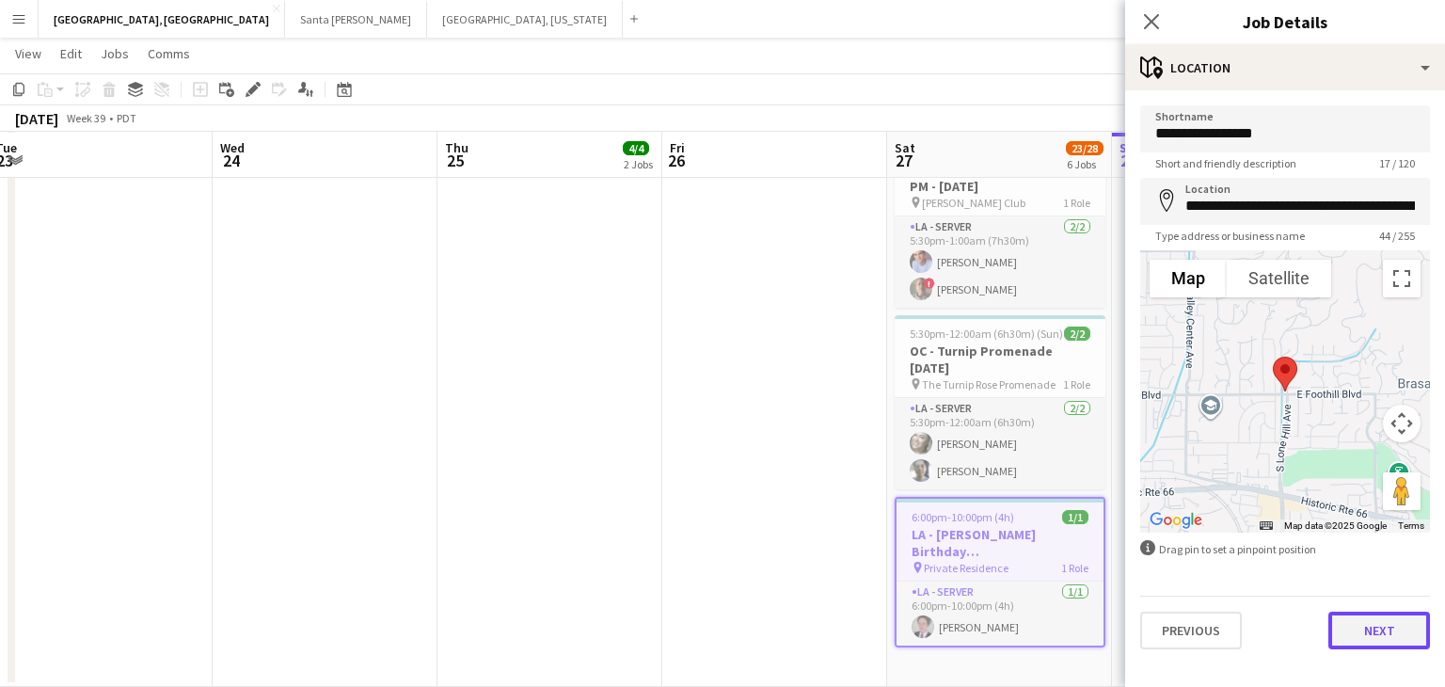
click at [1390, 617] on button "Next" at bounding box center [1380, 631] width 102 height 38
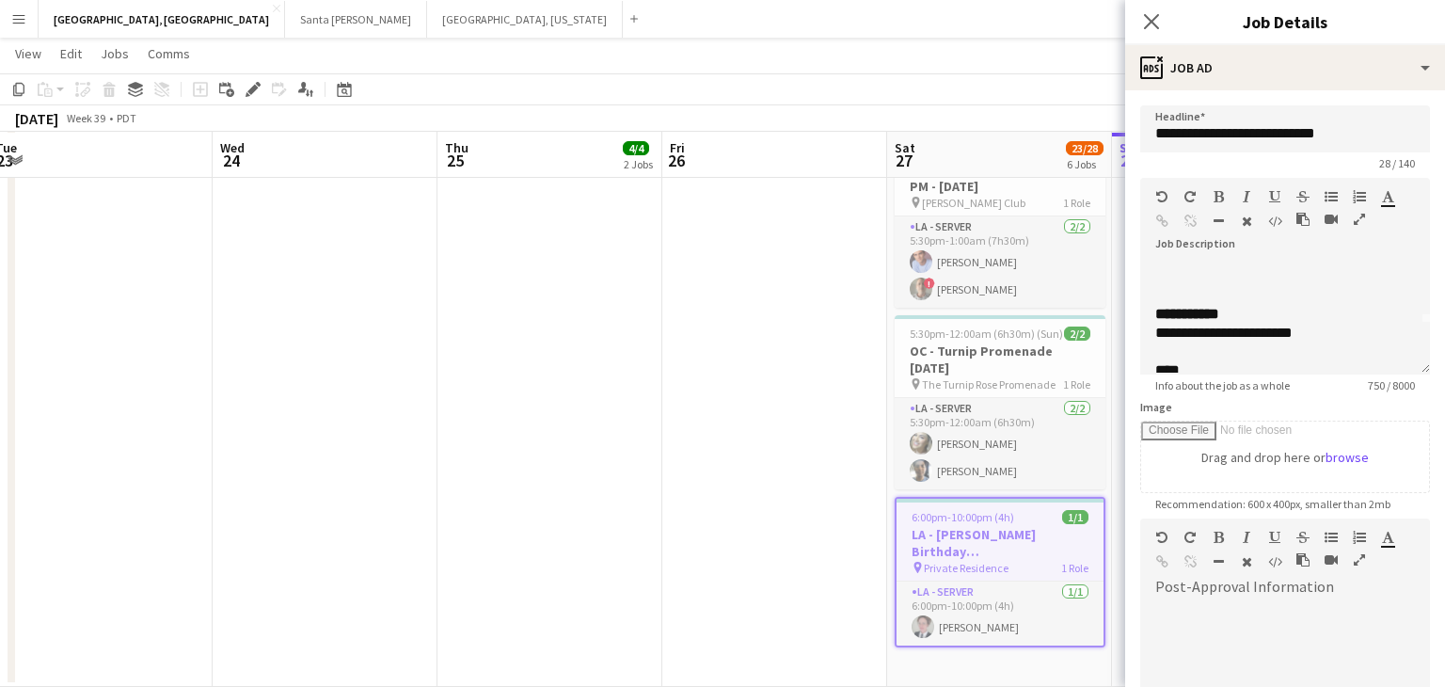
scroll to position [165, 0]
click at [1150, 24] on icon at bounding box center [1151, 21] width 18 height 18
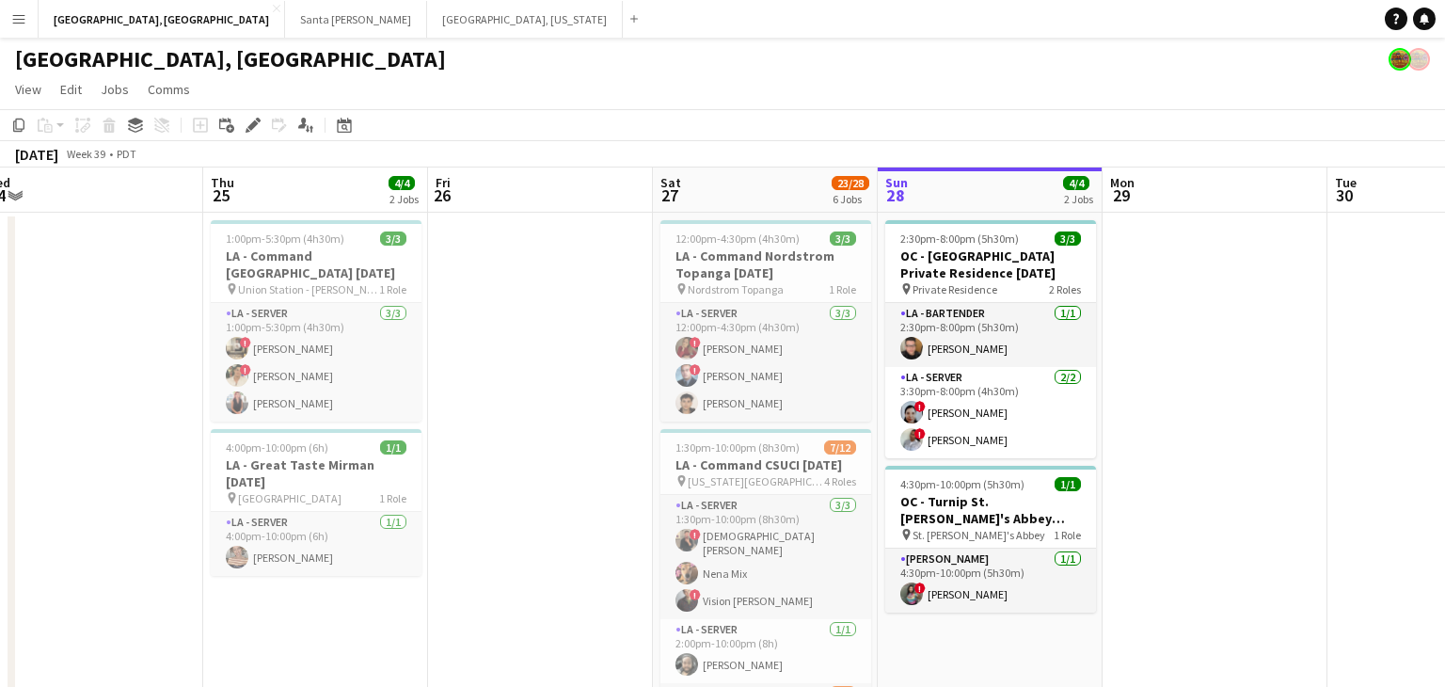
scroll to position [0, 752]
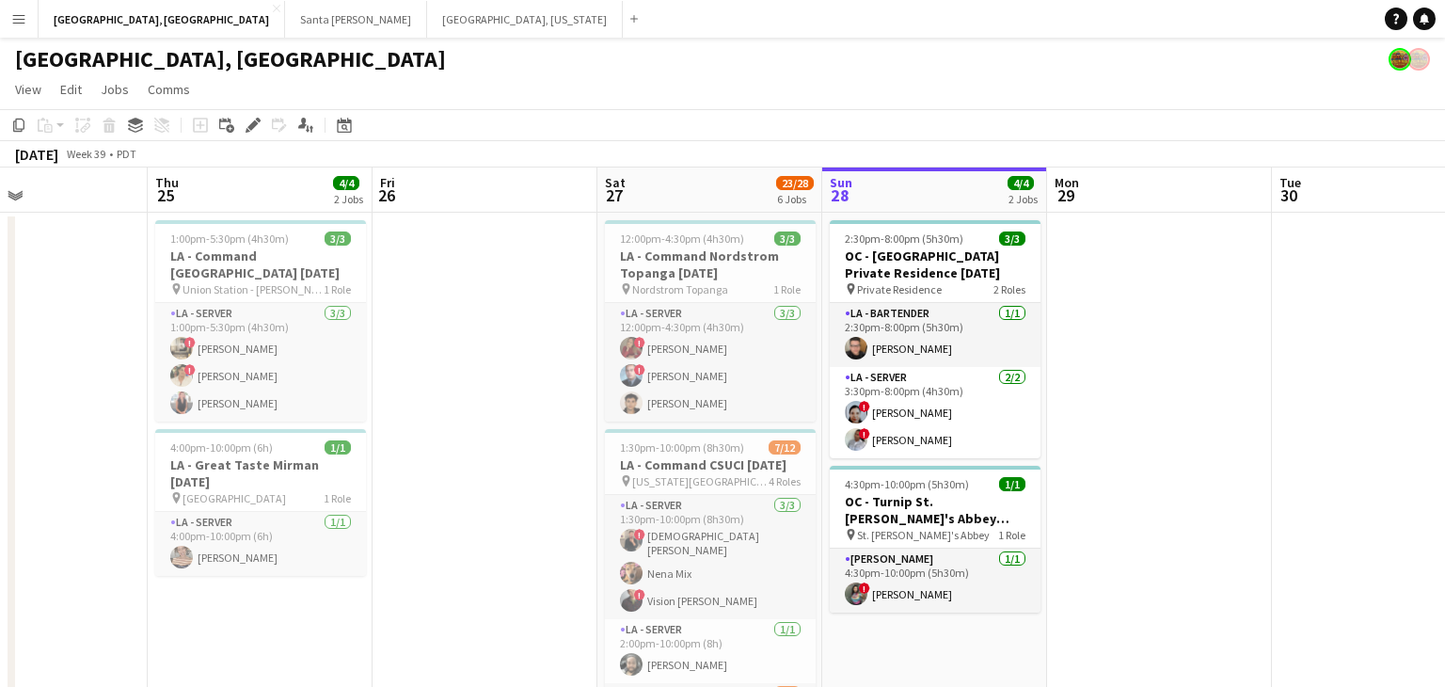
drag, startPoint x: 1398, startPoint y: 419, endPoint x: 1109, endPoint y: 423, distance: 289.9
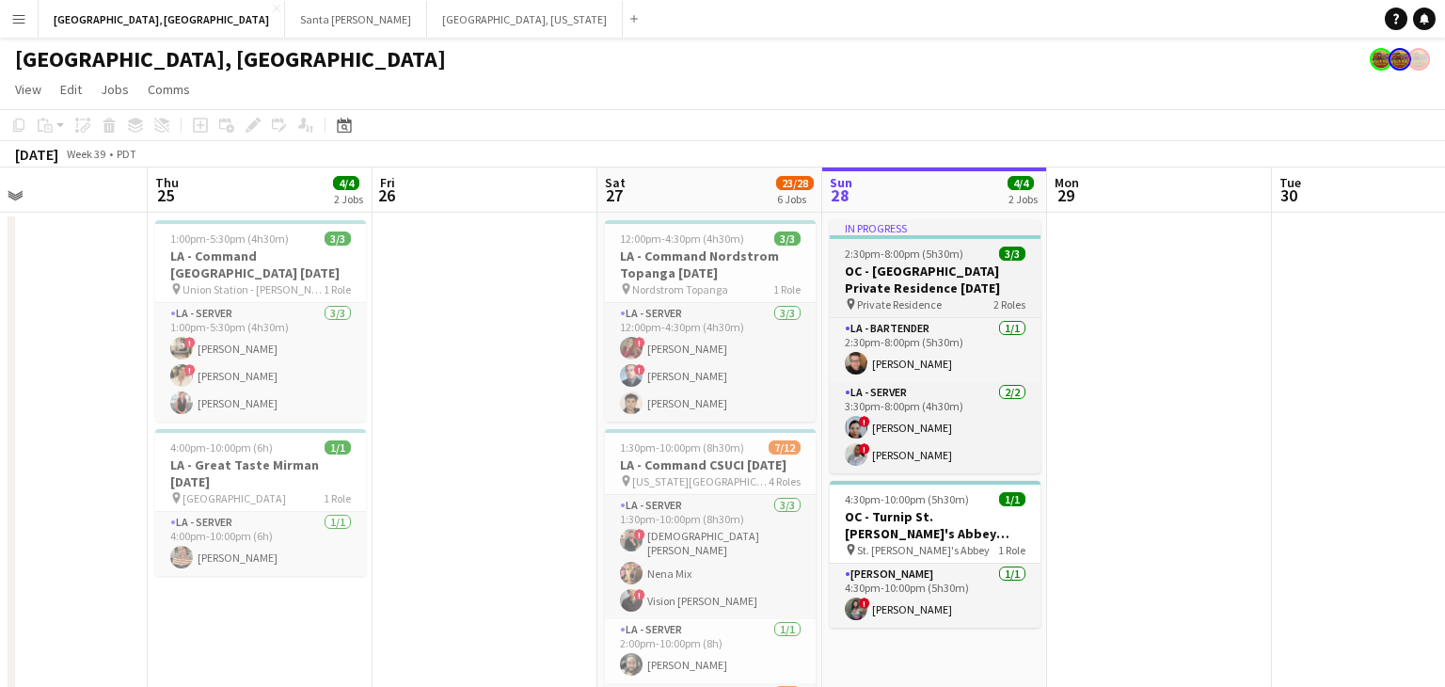
click at [916, 271] on h3 "OC - [GEOGRAPHIC_DATA] Private Residence [DATE]" at bounding box center [935, 280] width 211 height 34
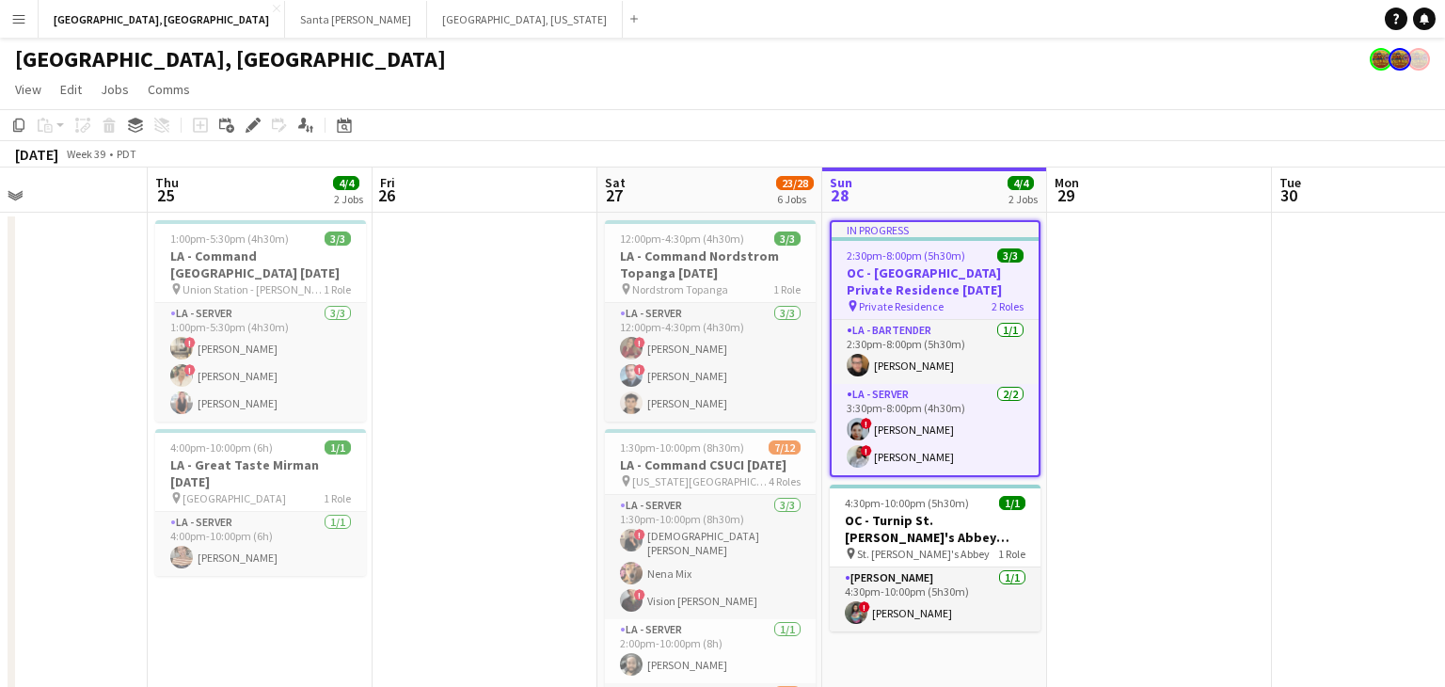
drag, startPoint x: 248, startPoint y: 131, endPoint x: 583, endPoint y: 170, distance: 338.3
click at [248, 132] on icon at bounding box center [248, 130] width 5 height 5
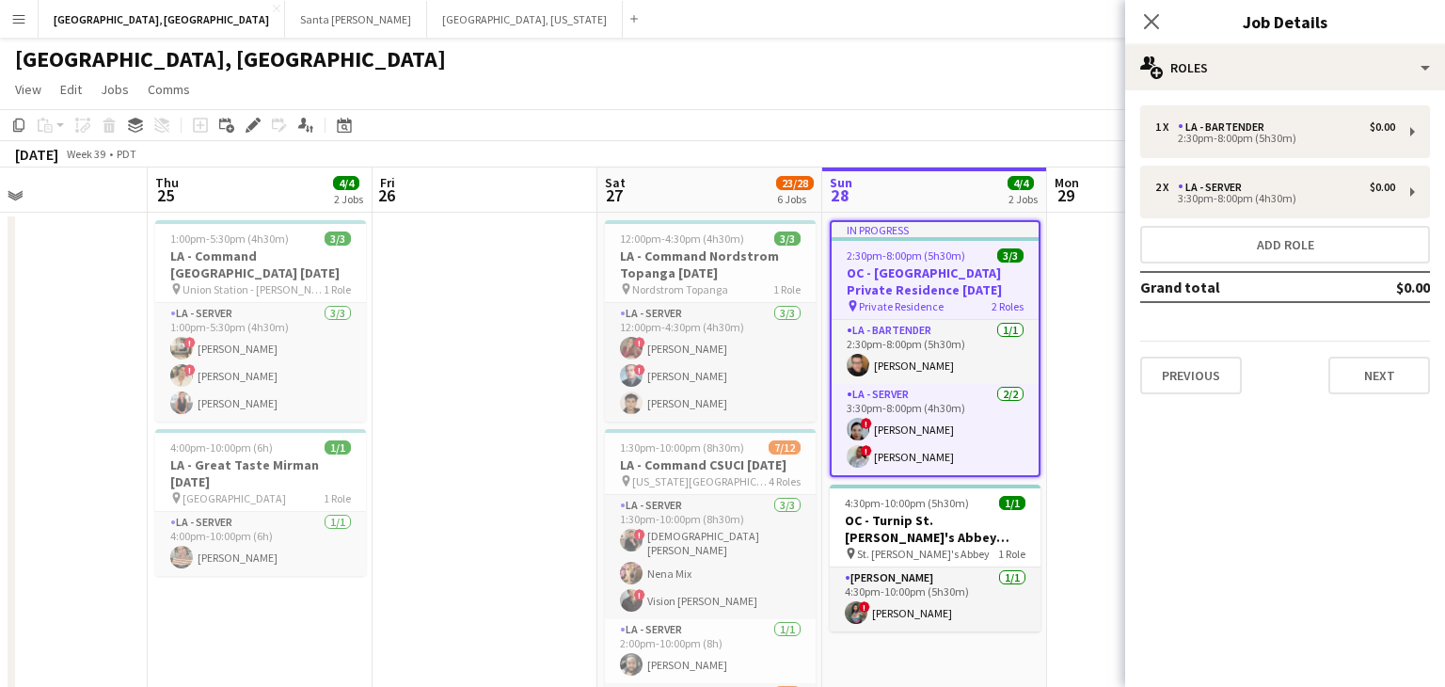
type input "**********"
click at [1407, 374] on button "Next" at bounding box center [1380, 376] width 102 height 38
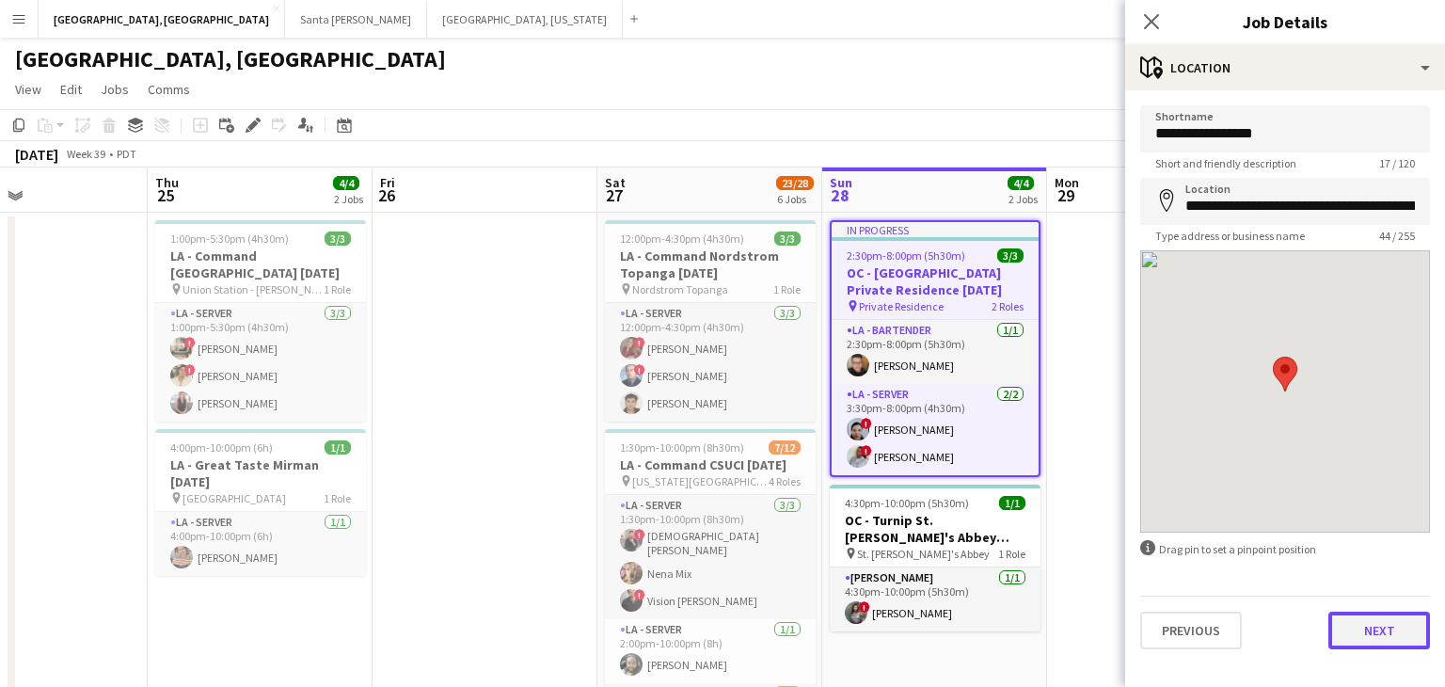
click at [1379, 637] on button "Next" at bounding box center [1380, 631] width 102 height 38
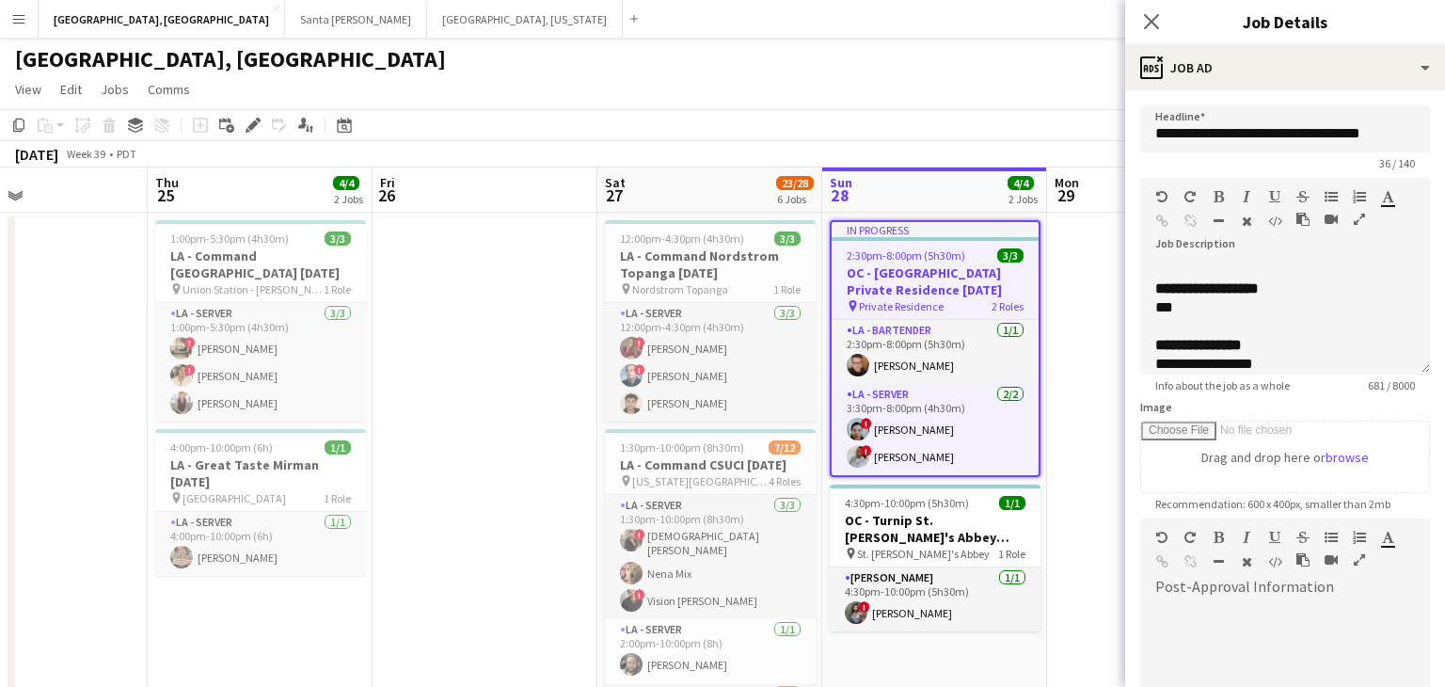
scroll to position [190, 0]
click at [1150, 23] on icon at bounding box center [1151, 21] width 18 height 18
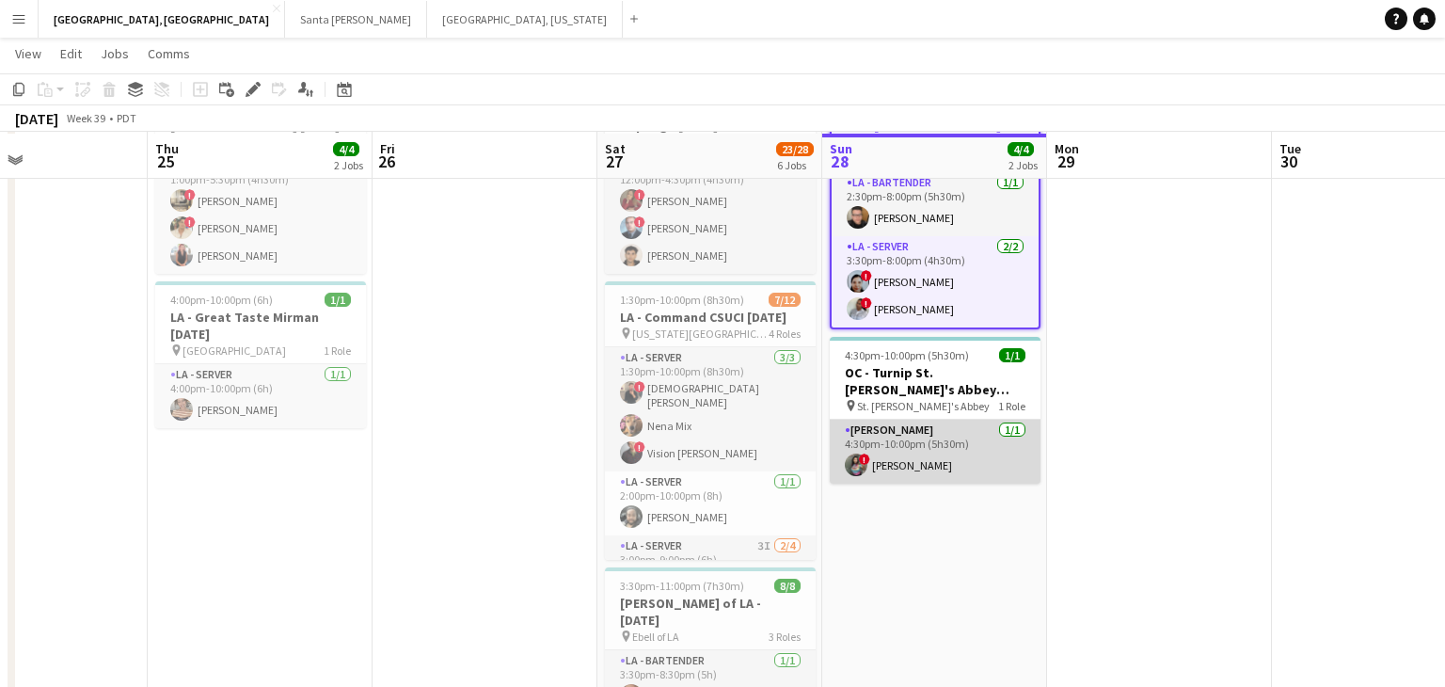
scroll to position [141, 0]
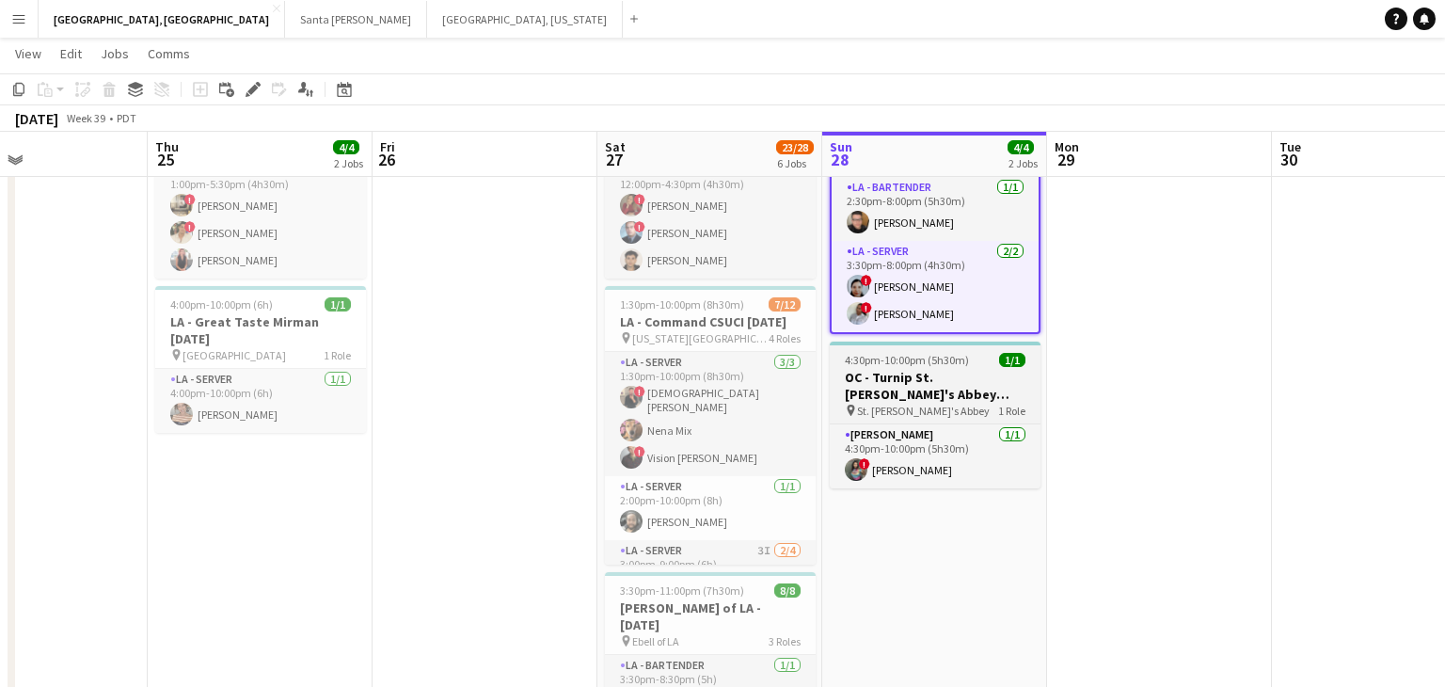
click at [910, 392] on h3 "OC - Turnip St. [PERSON_NAME]'s Abbey [DATE]" at bounding box center [935, 386] width 211 height 34
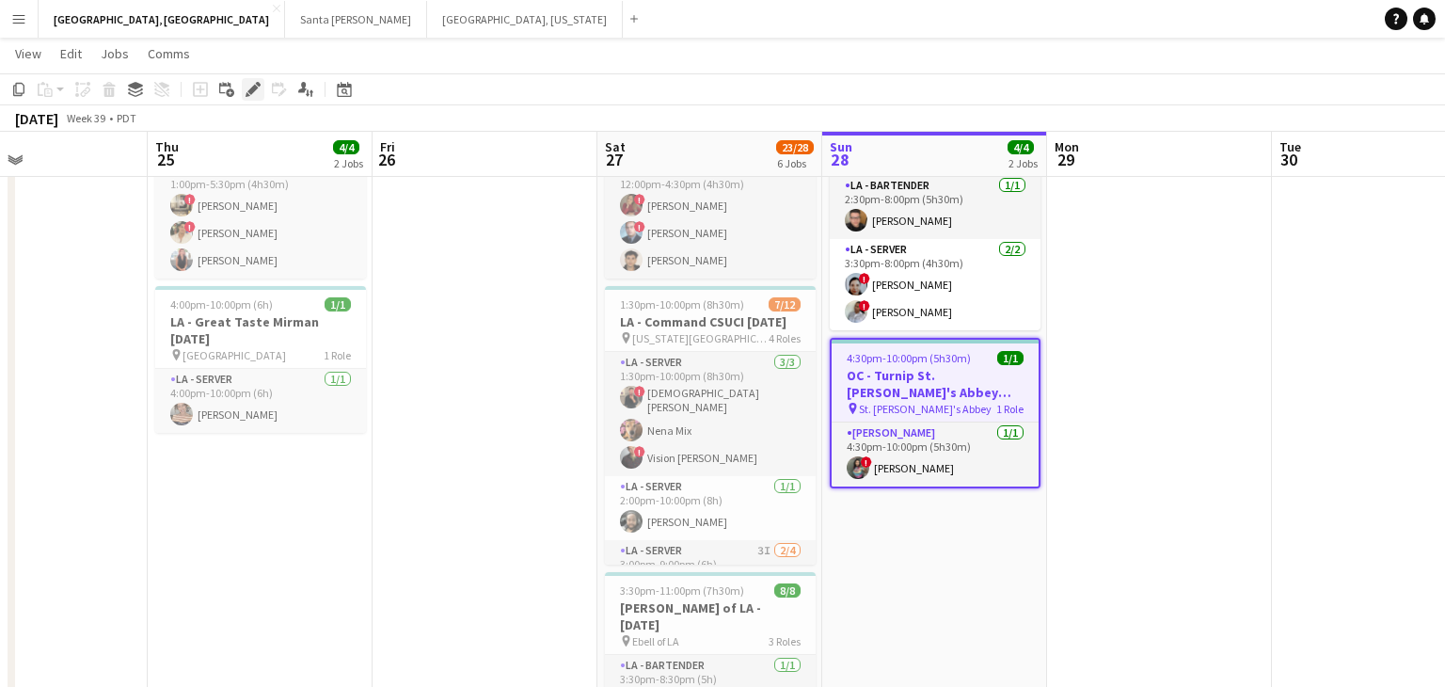
click at [249, 86] on icon "Edit" at bounding box center [253, 89] width 15 height 15
type input "**********"
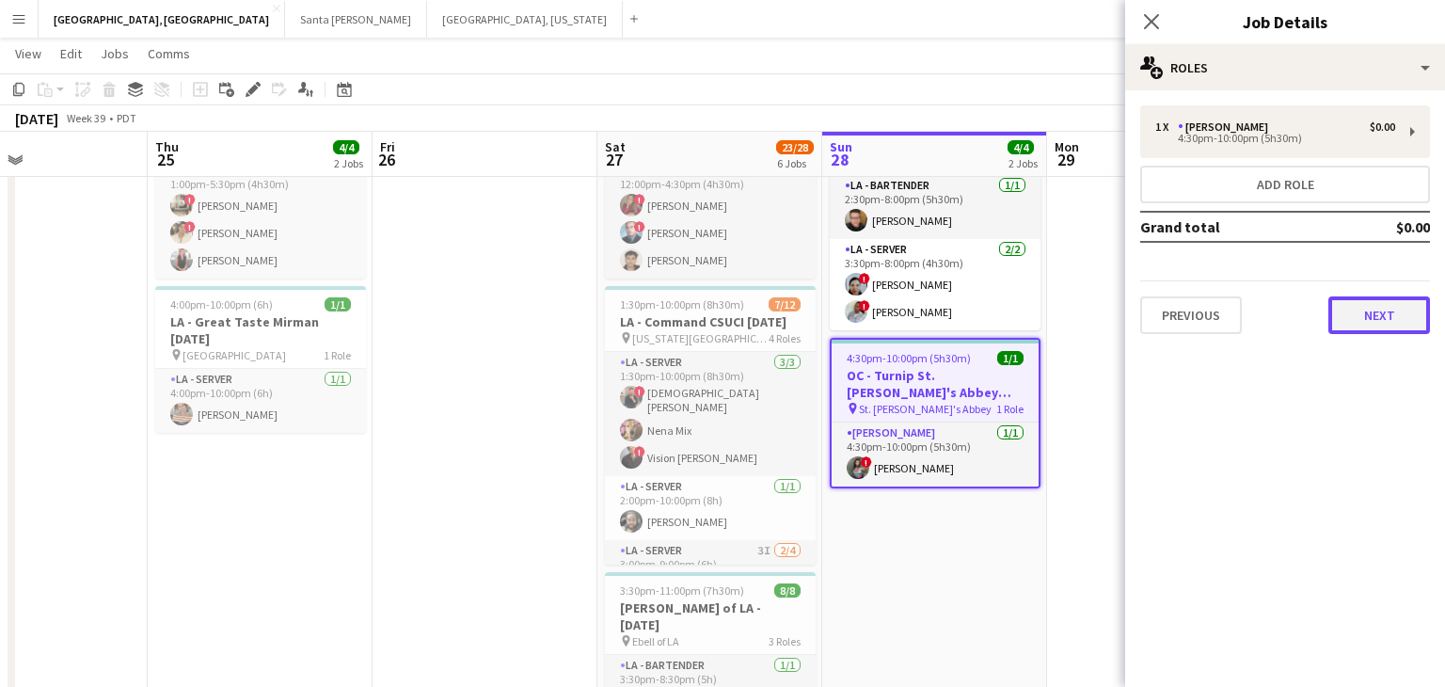
click at [1386, 316] on button "Next" at bounding box center [1380, 315] width 102 height 38
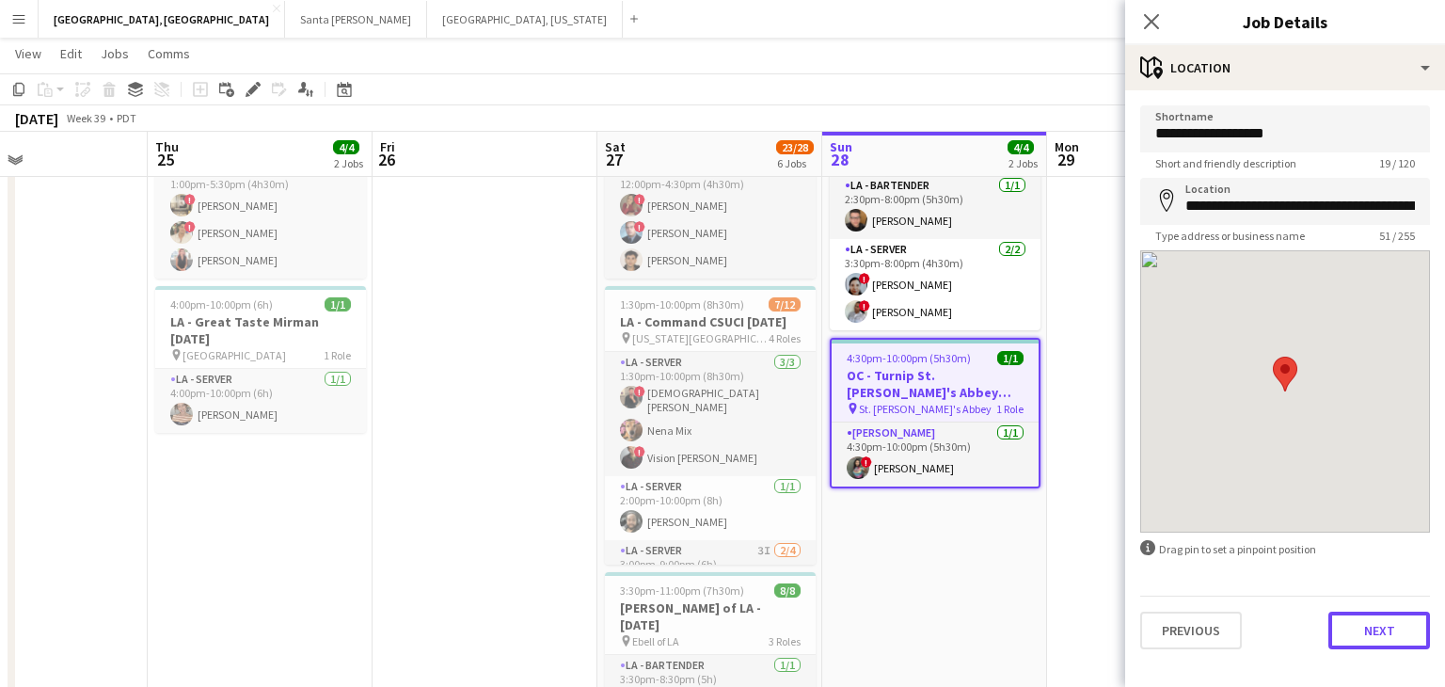
drag, startPoint x: 1396, startPoint y: 633, endPoint x: 1378, endPoint y: 470, distance: 164.7
click at [1397, 633] on button "Next" at bounding box center [1380, 631] width 102 height 38
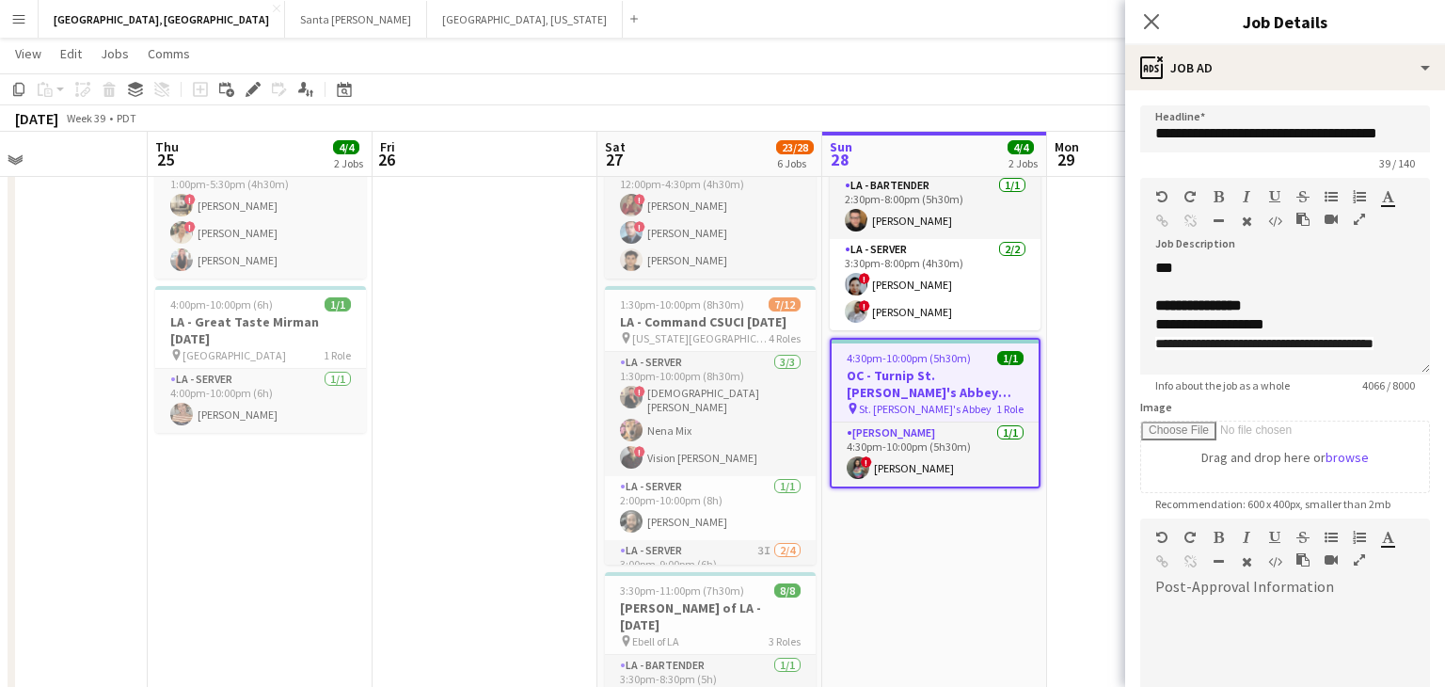
scroll to position [378, 0]
click at [1151, 13] on icon "Close pop-in" at bounding box center [1151, 21] width 18 height 18
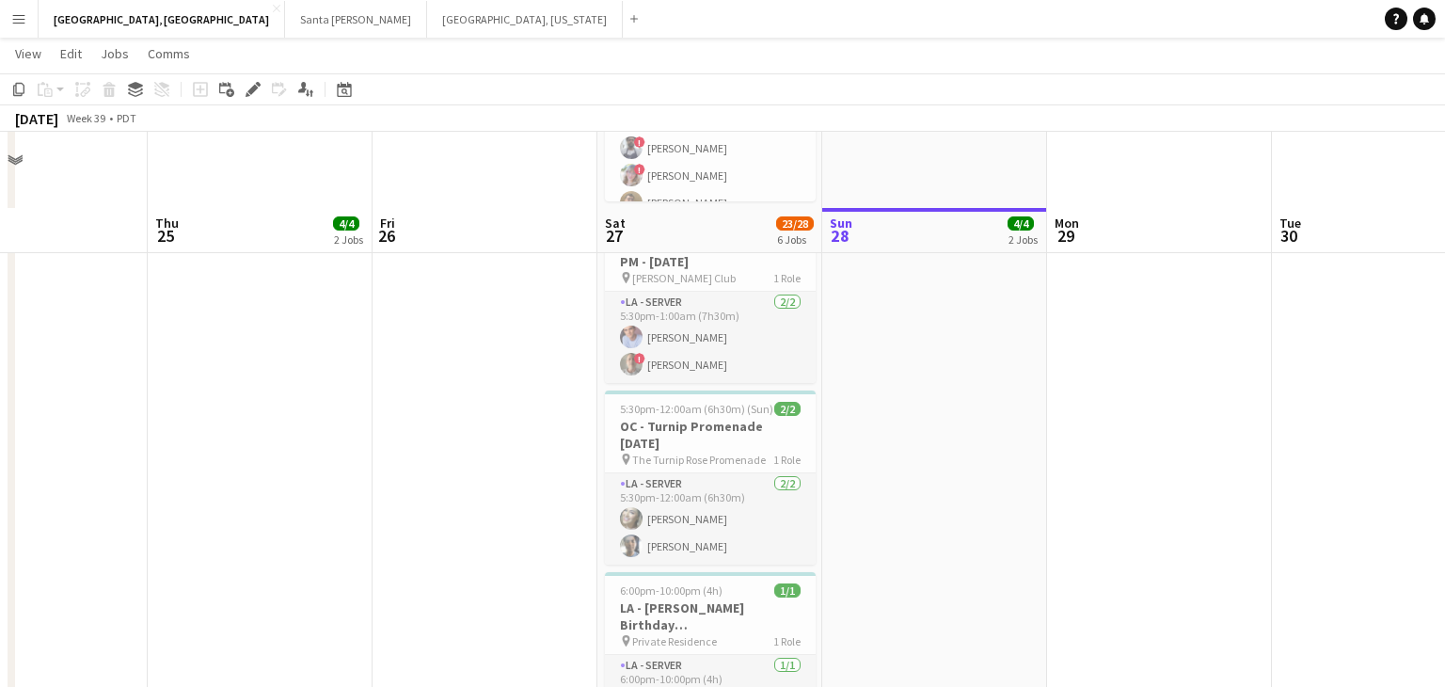
scroll to position [0, 0]
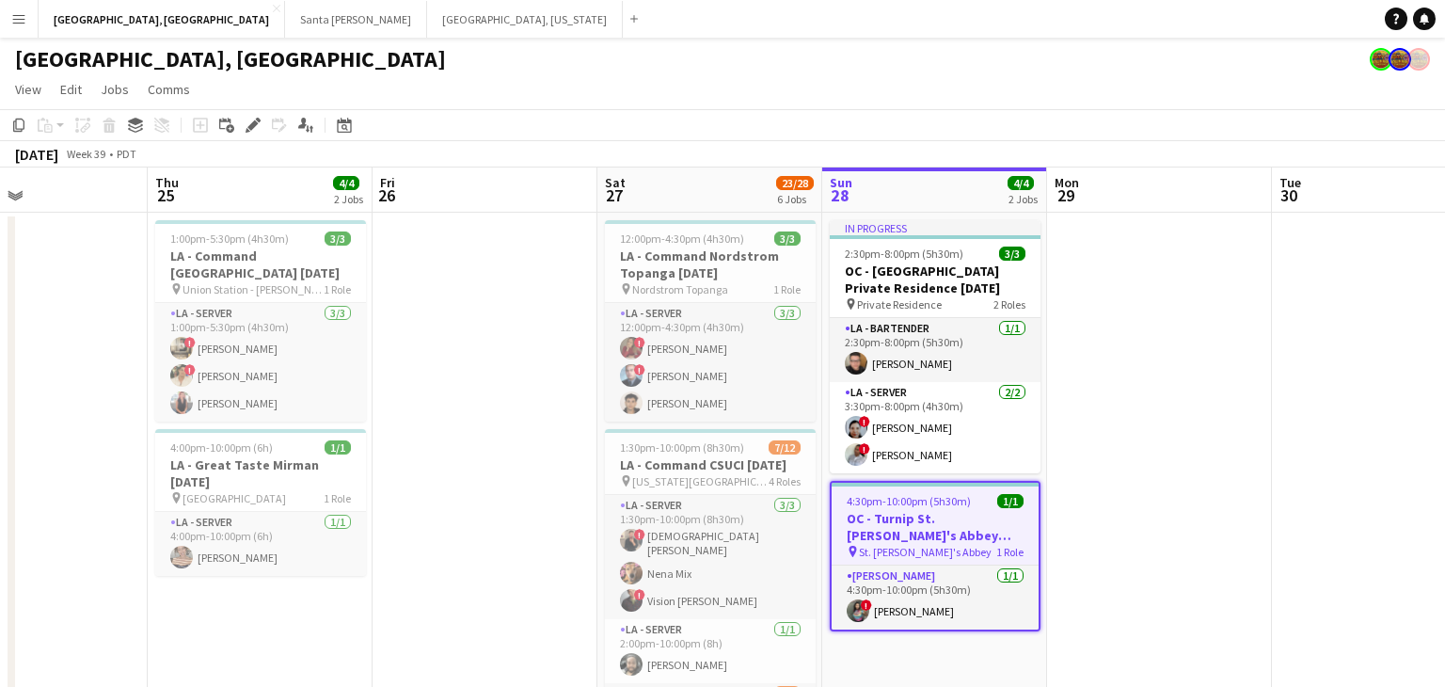
click at [0, 37] on button "Menu" at bounding box center [19, 19] width 38 height 38
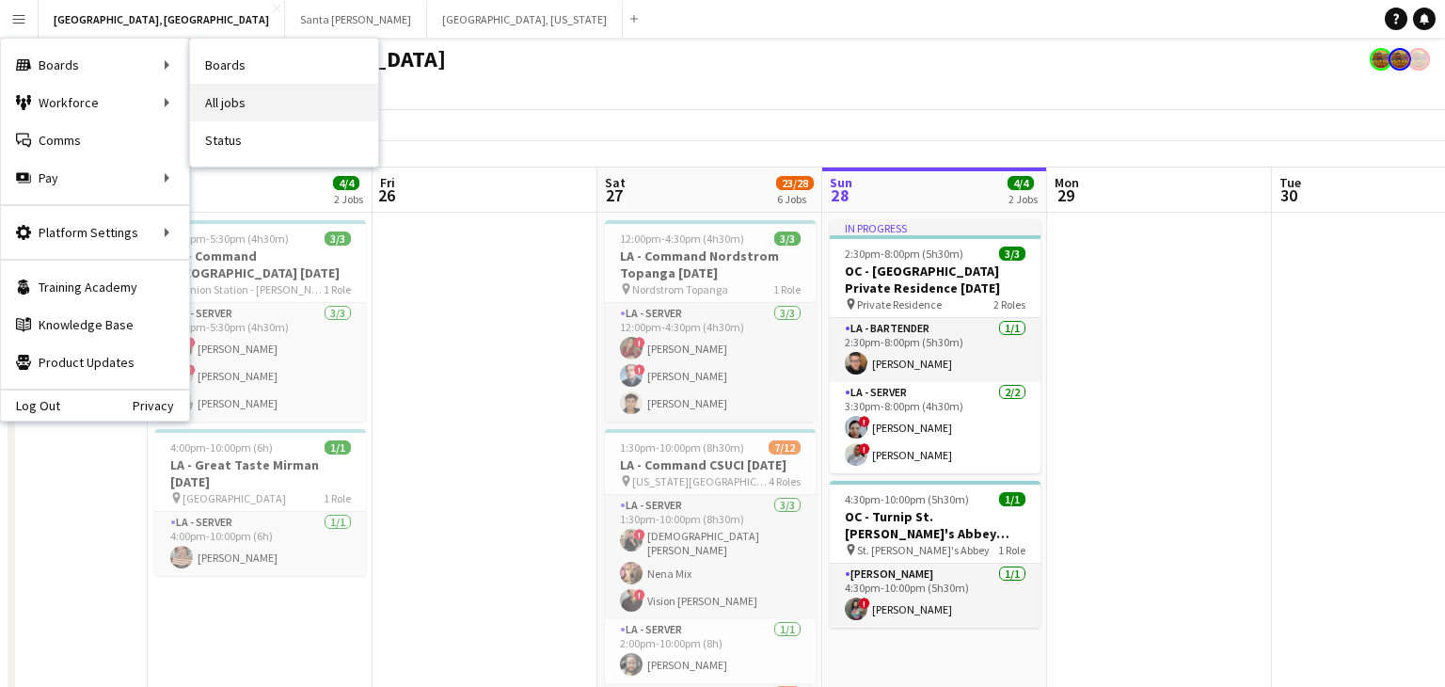
click at [248, 93] on link "All jobs" at bounding box center [284, 103] width 188 height 38
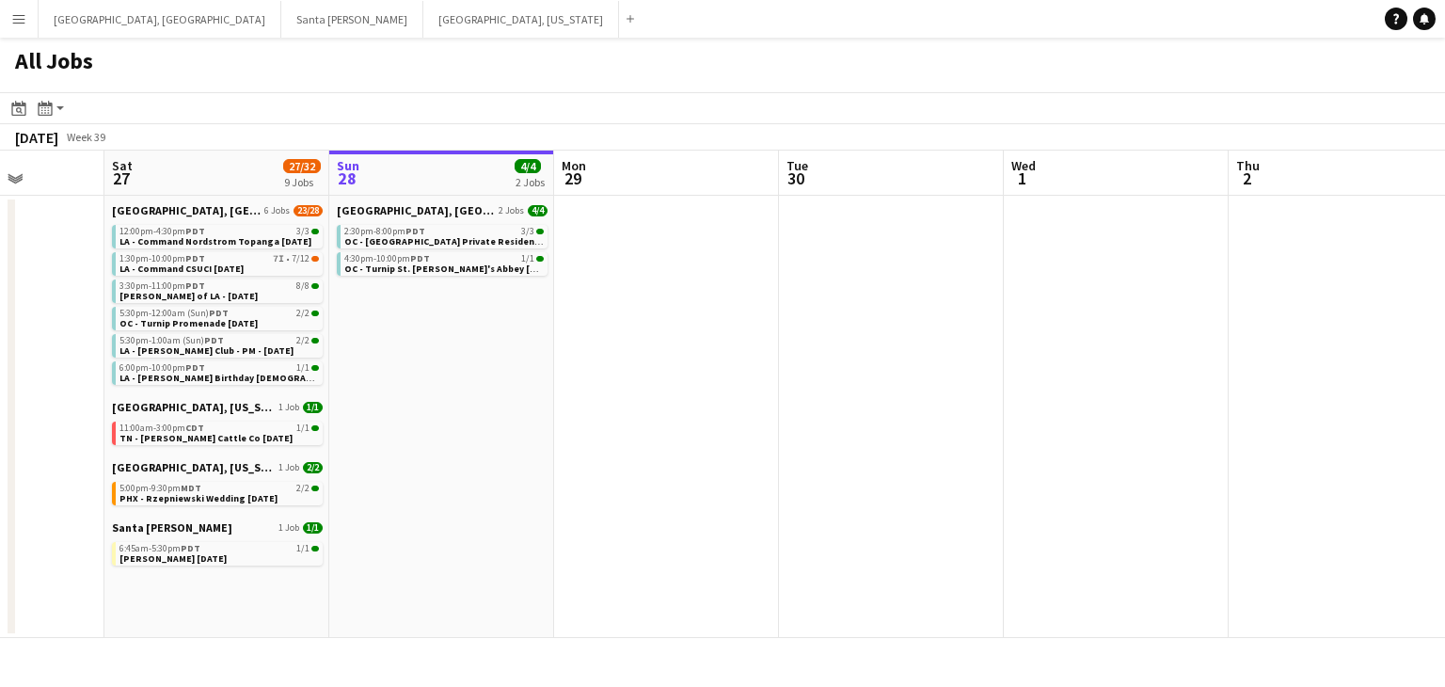
scroll to position [0, 559]
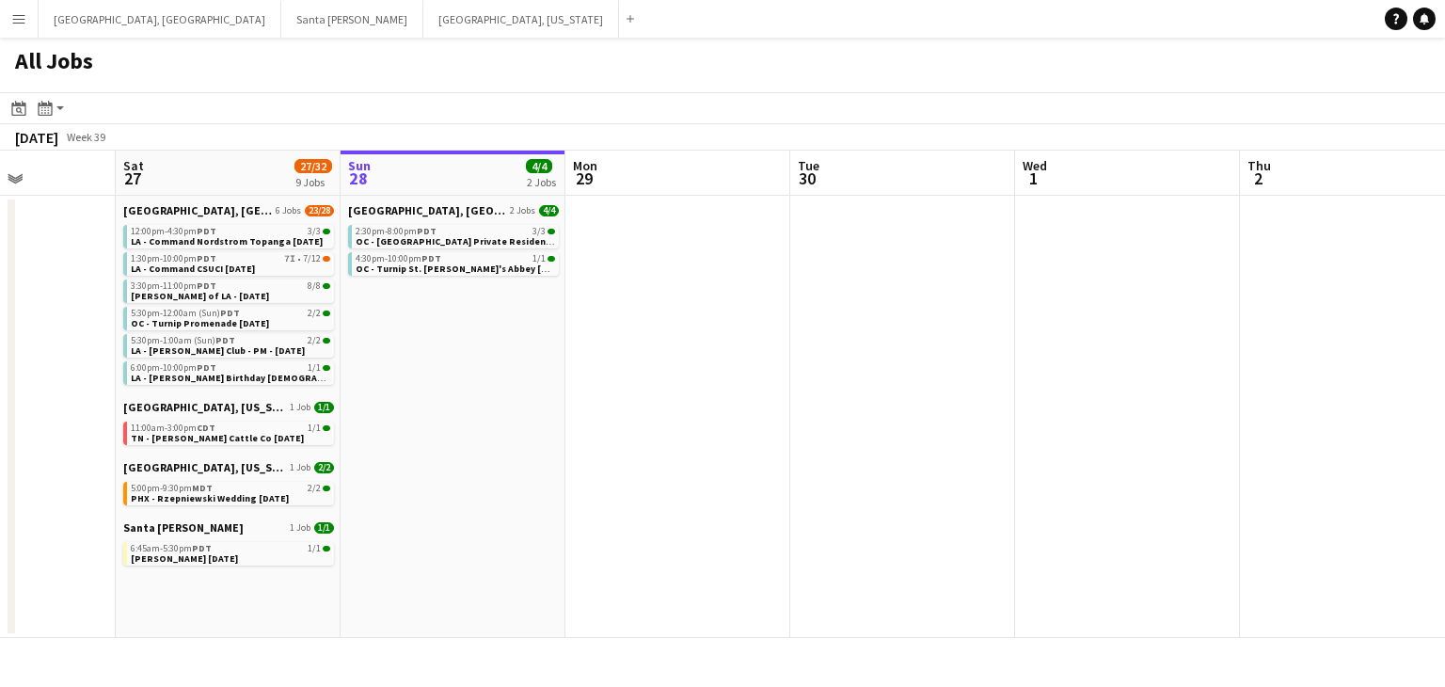
drag, startPoint x: 379, startPoint y: 455, endPoint x: 458, endPoint y: 455, distance: 79.0
click at [458, 455] on app-calendar-viewport "Wed 24 Thu 25 4/4 2 Jobs Fri 26 Sat 27 27/32 9 Jobs Sun 28 4/4 2 Jobs Mon 29 Tu…" at bounding box center [722, 394] width 1445 height 487
